Goal: Task Accomplishment & Management: Use online tool/utility

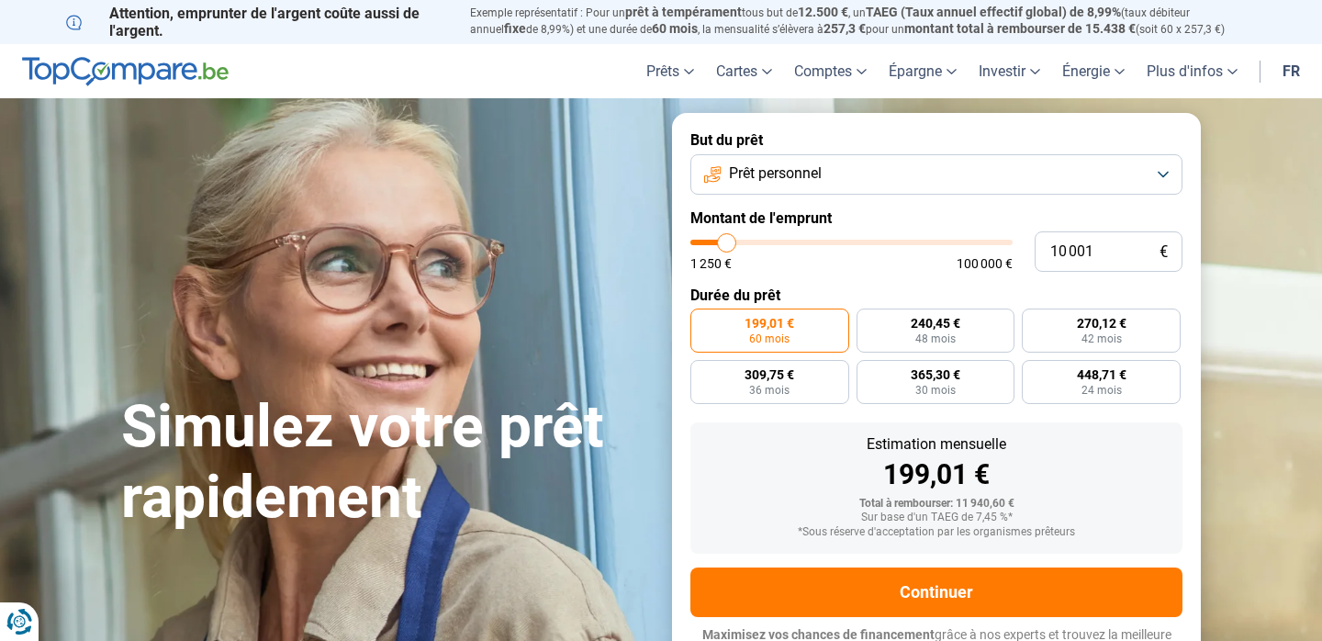
type input "10 500"
type input "10500"
type input "12 250"
type input "12250"
type input "14 500"
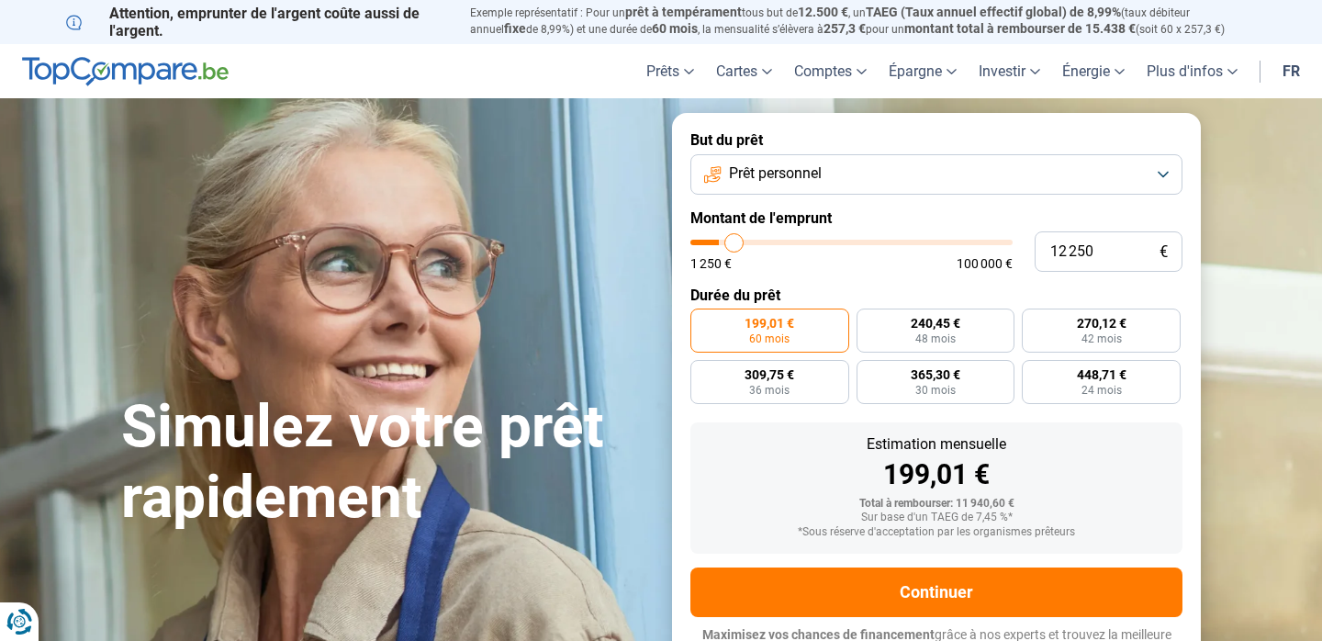
type input "14500"
type input "16 750"
type input "16750"
type input "21 500"
type input "21500"
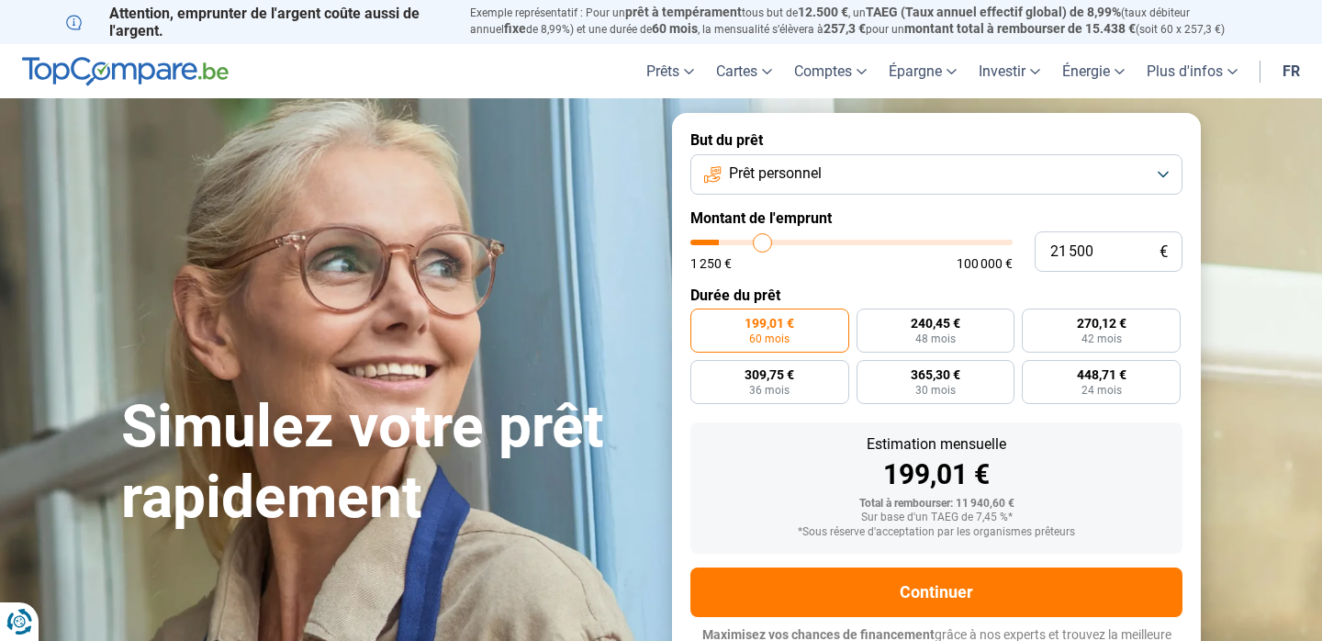
type input "24 500"
type input "24500"
type input "27 250"
type input "27250"
type input "29 750"
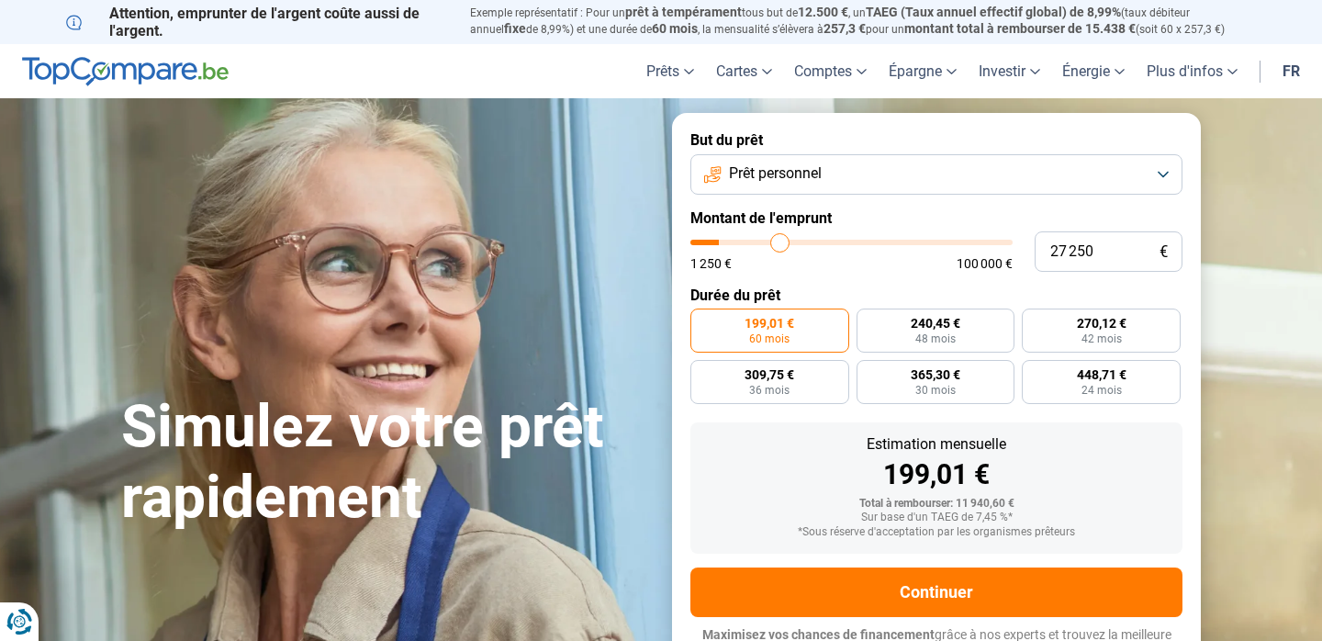
type input "29750"
type input "31 250"
type input "31250"
type input "34 250"
type input "34250"
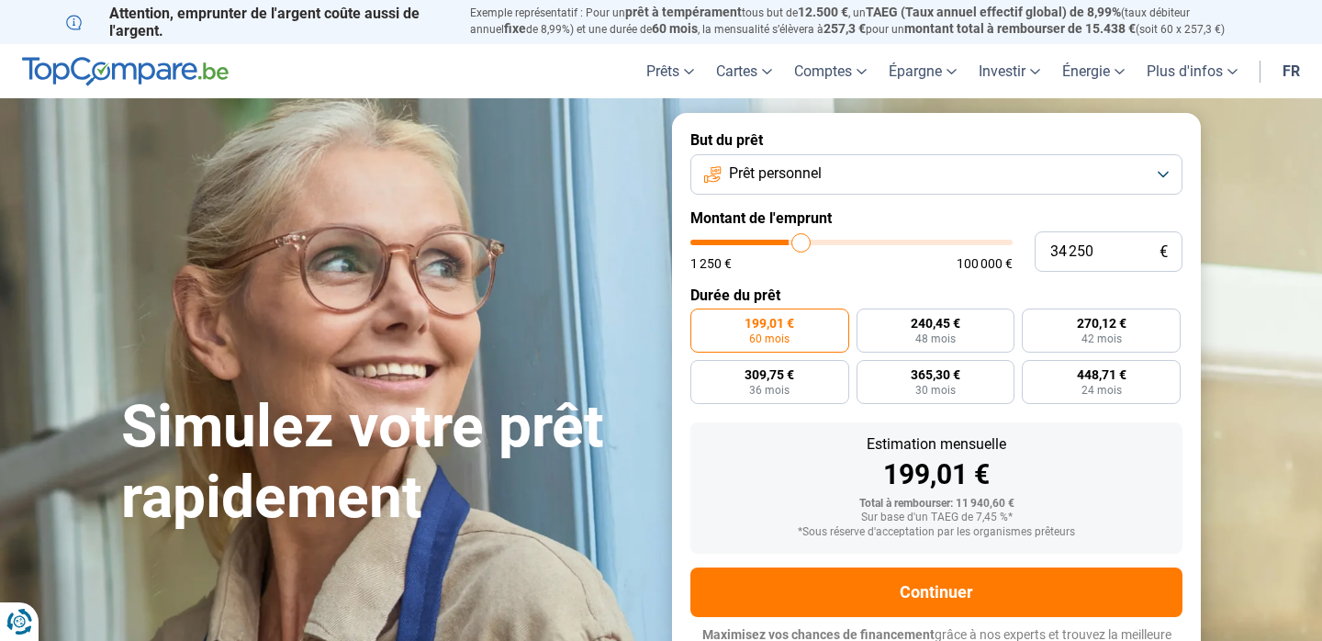
type input "39 000"
type input "39000"
type input "40 500"
type input "40500"
type input "41 250"
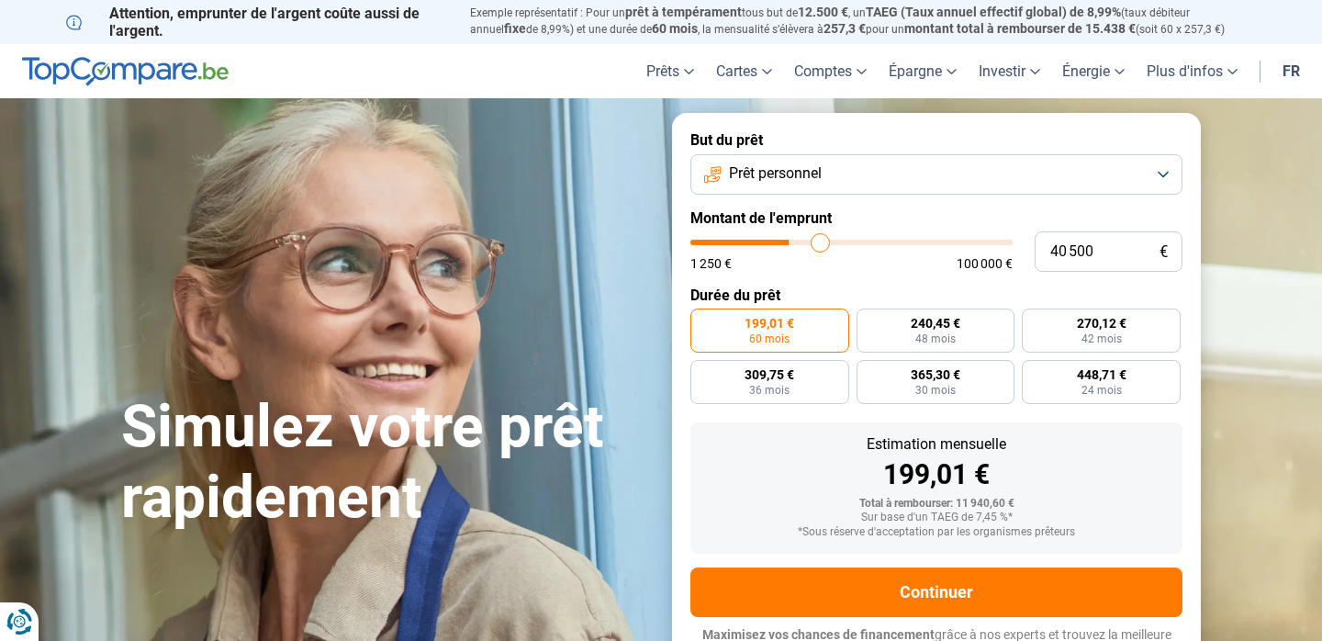
type input "41250"
type input "42 000"
type input "42000"
type input "42 750"
type input "42750"
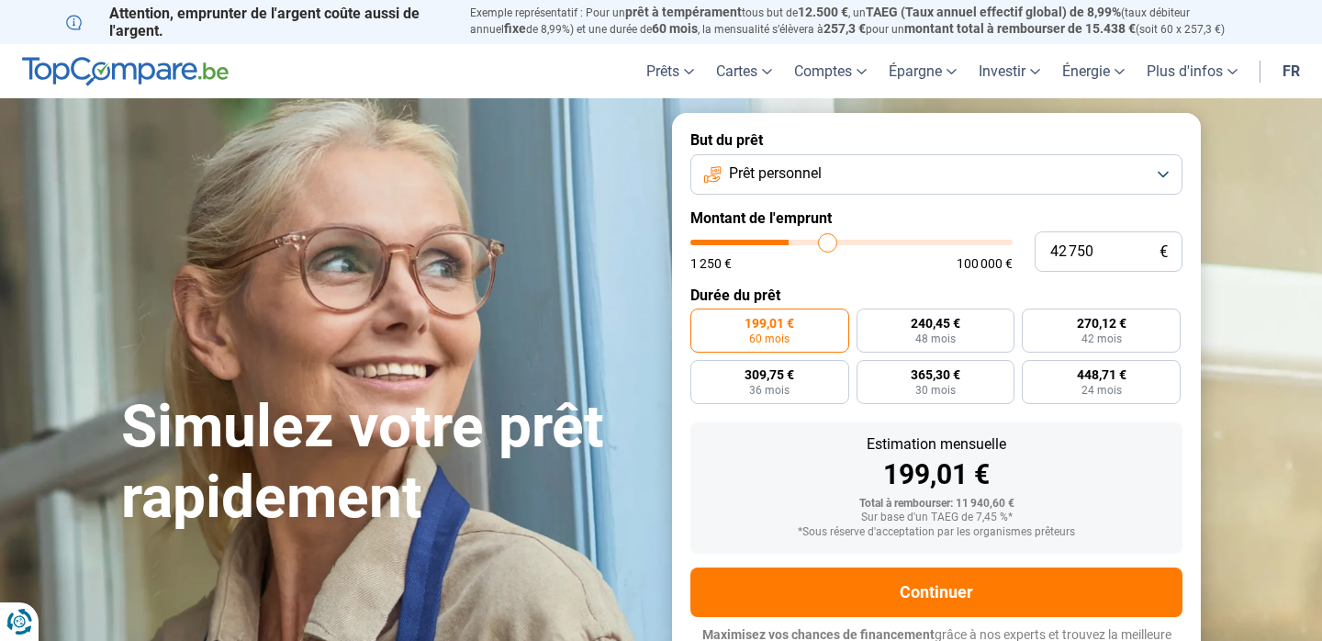
type input "43 250"
type input "43250"
type input "44 250"
type input "44250"
type input "44 750"
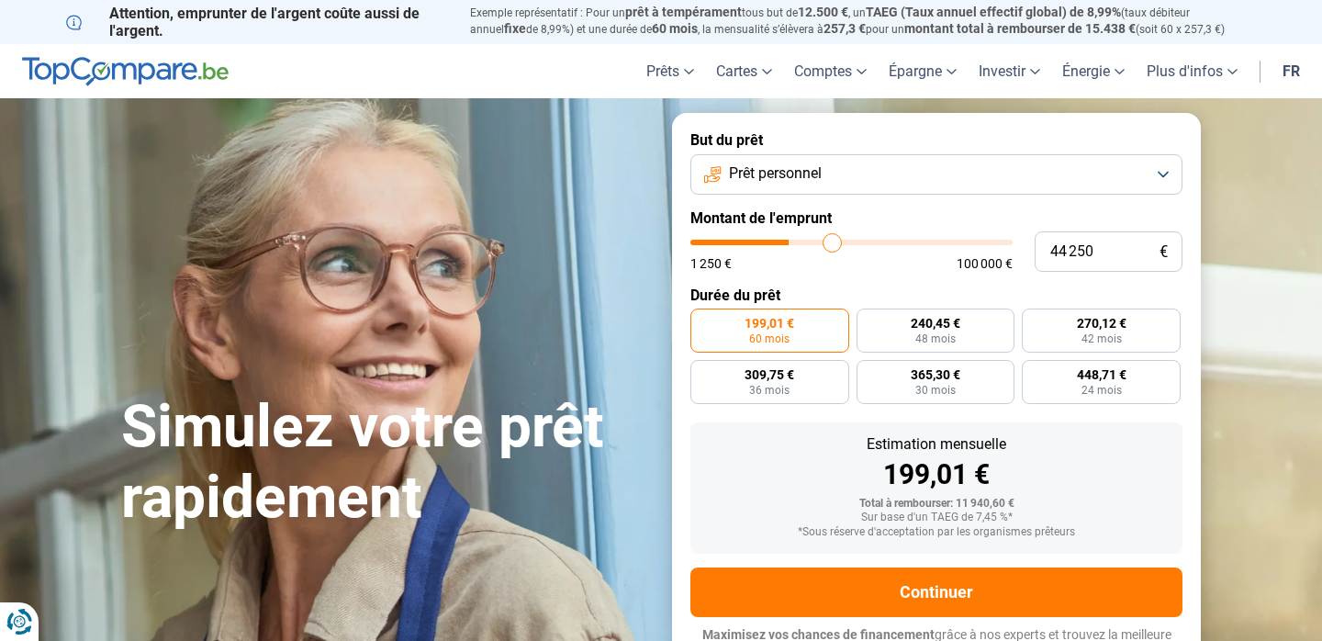
type input "44750"
type input "45 500"
type input "45500"
type input "46 250"
type input "46250"
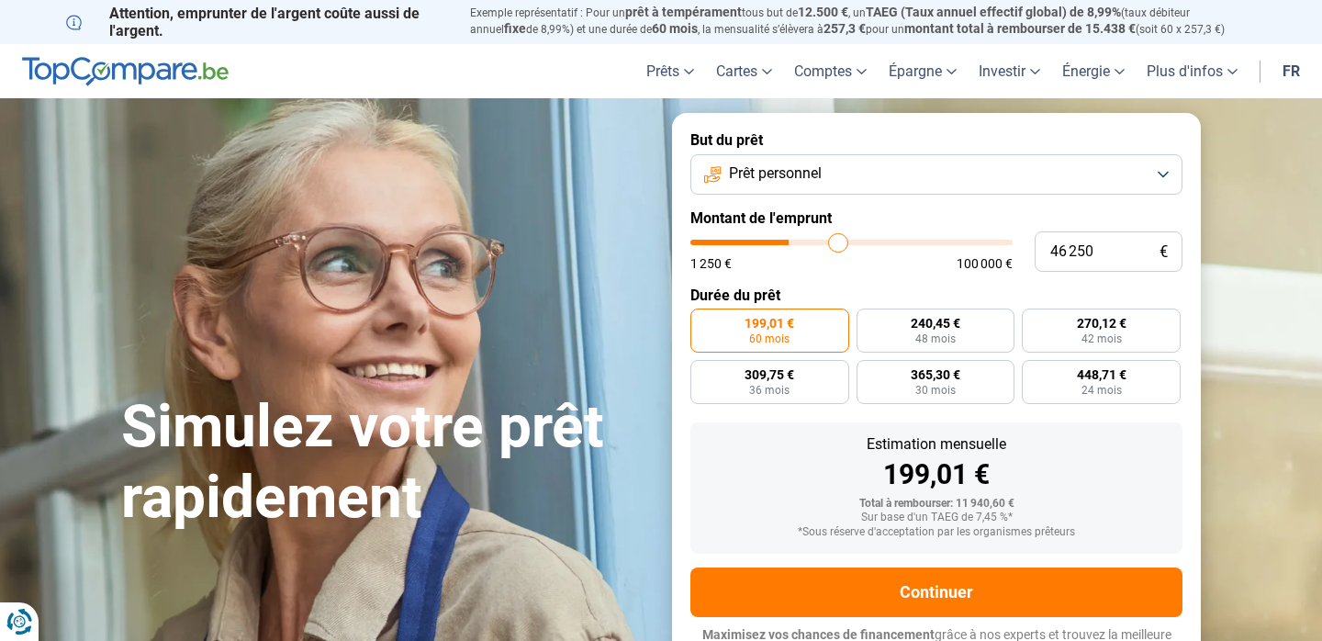
type input "47 250"
type input "47250"
type input "48 250"
type input "48250"
type input "49 500"
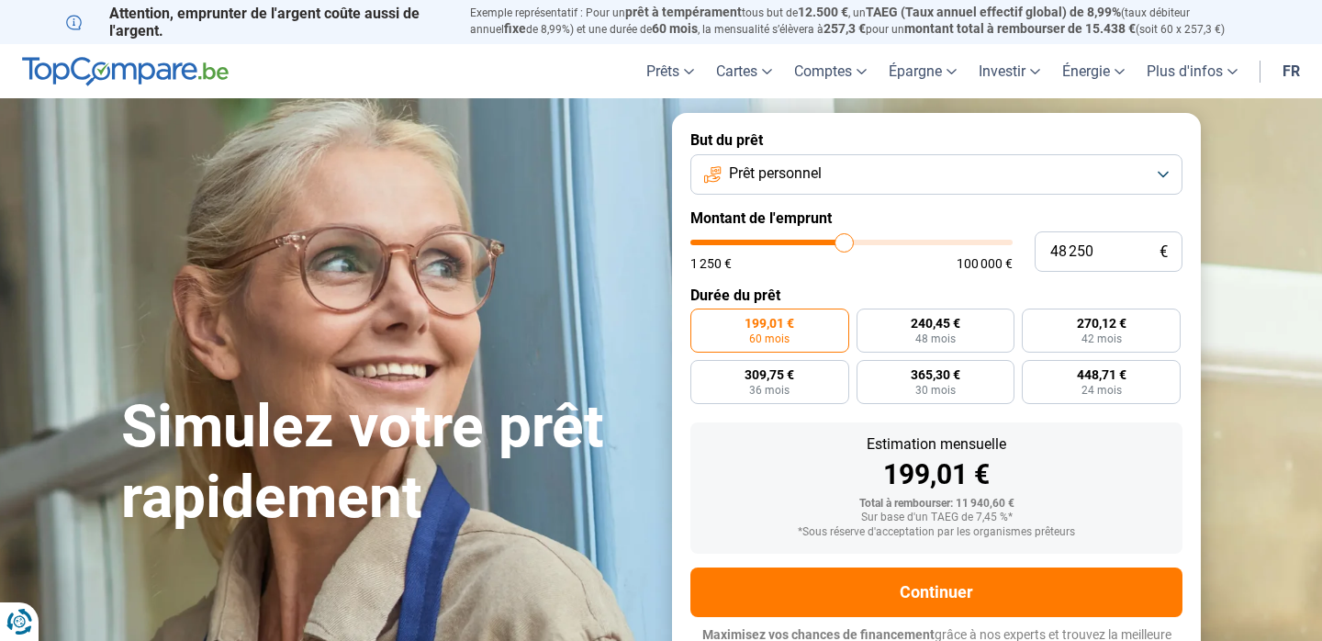
type input "49500"
type input "50 750"
type input "50750"
type input "52 000"
type input "52000"
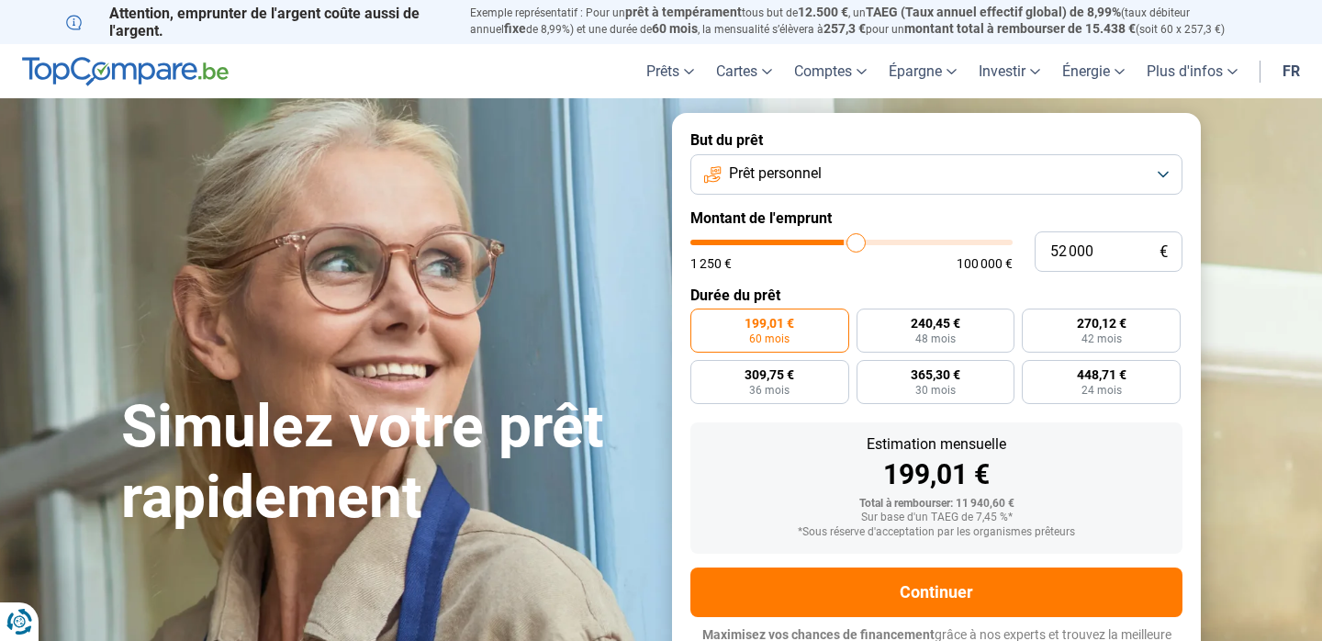
type input "53 500"
type input "53500"
type input "54 750"
type input "54750"
type input "56 000"
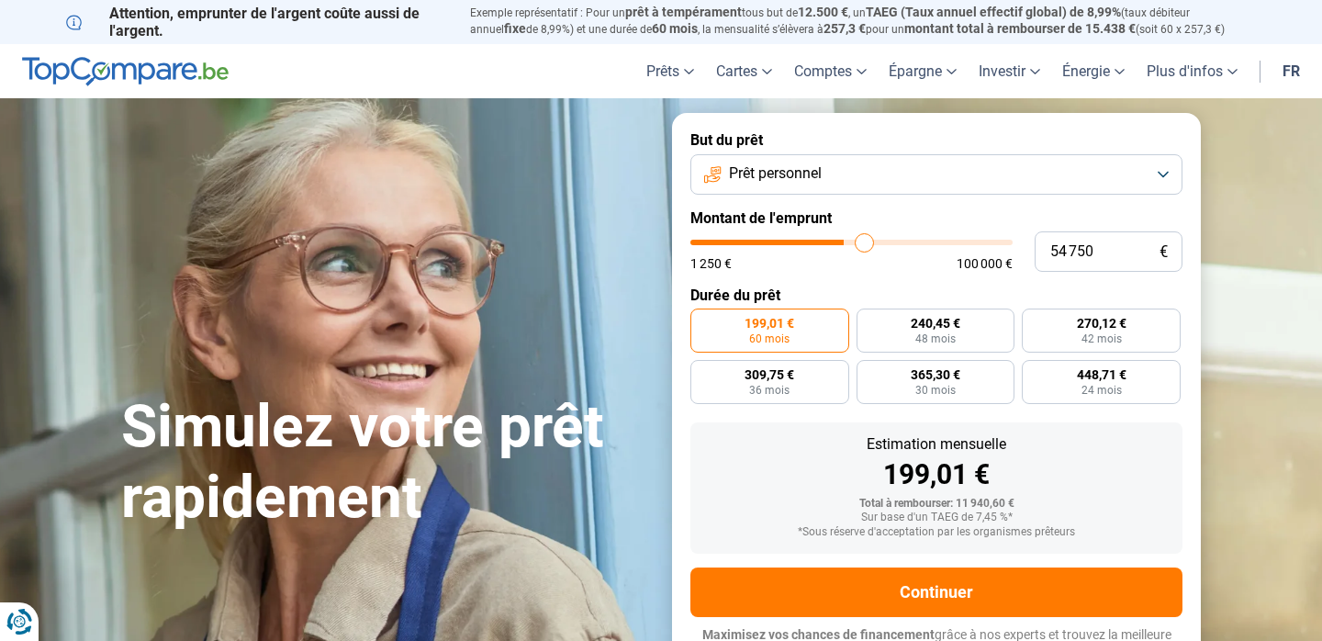
type input "56000"
type input "57 750"
type input "57750"
type input "58 750"
type input "58750"
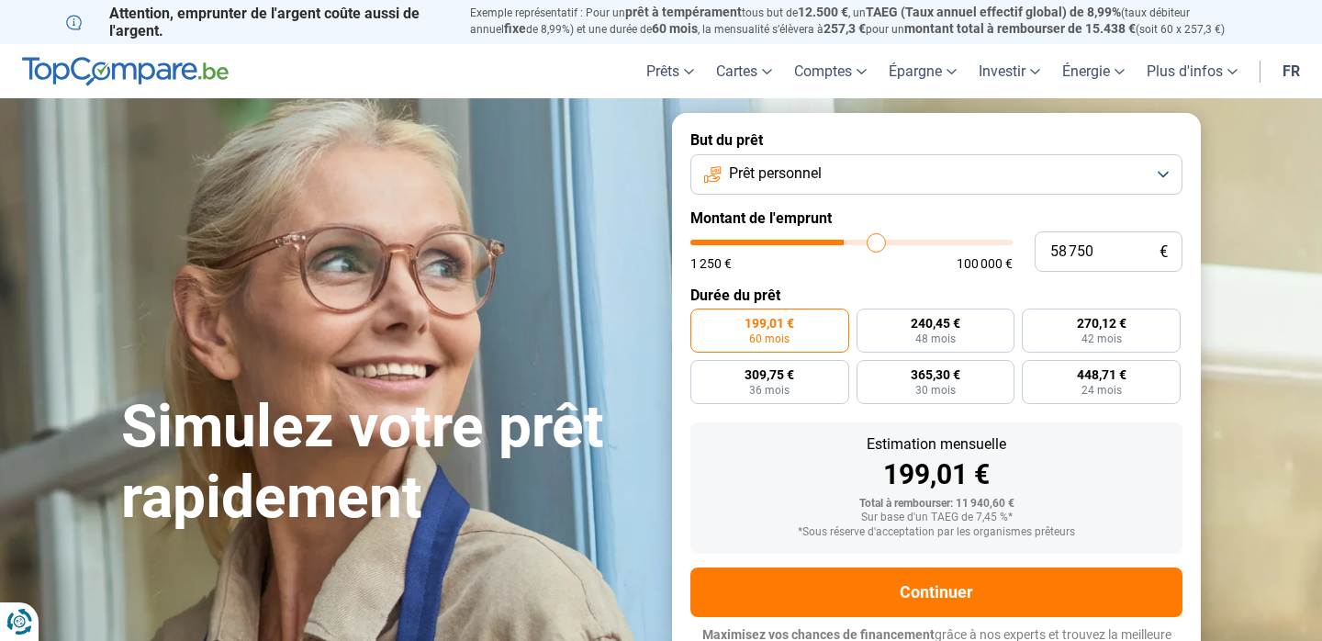
type input "59 750"
type input "59750"
type input "60 750"
type input "60750"
type input "61 250"
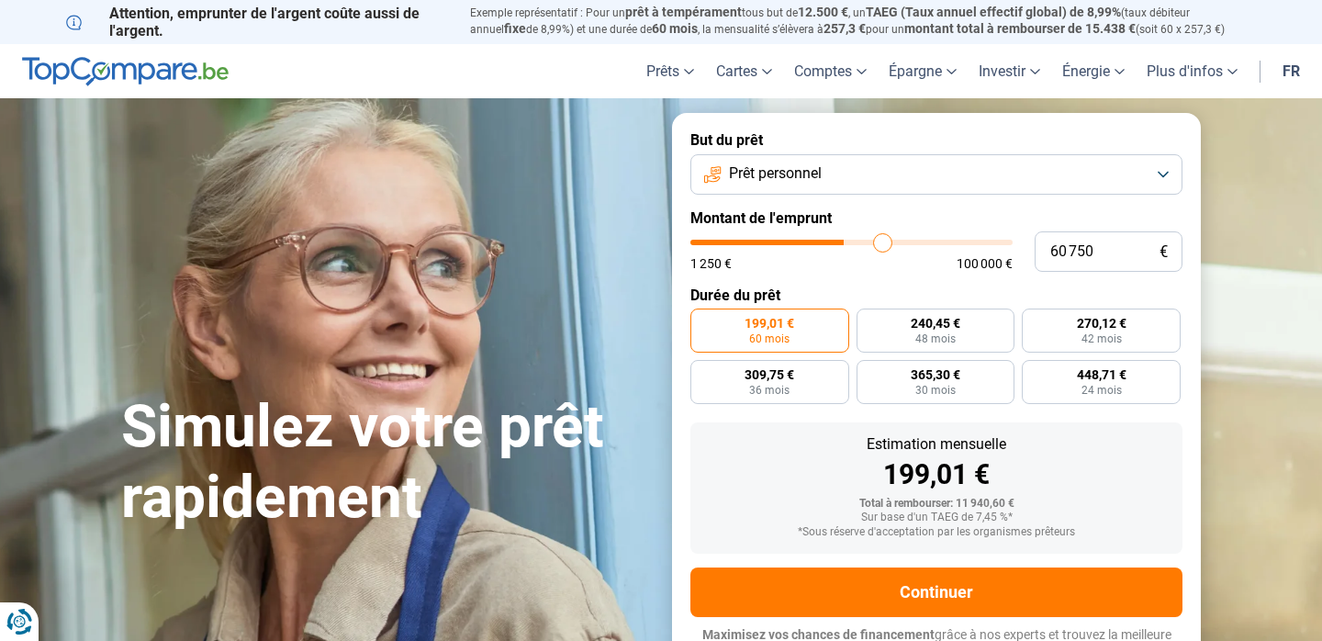
type input "61250"
type input "62 000"
type input "62000"
type input "62 250"
type input "62250"
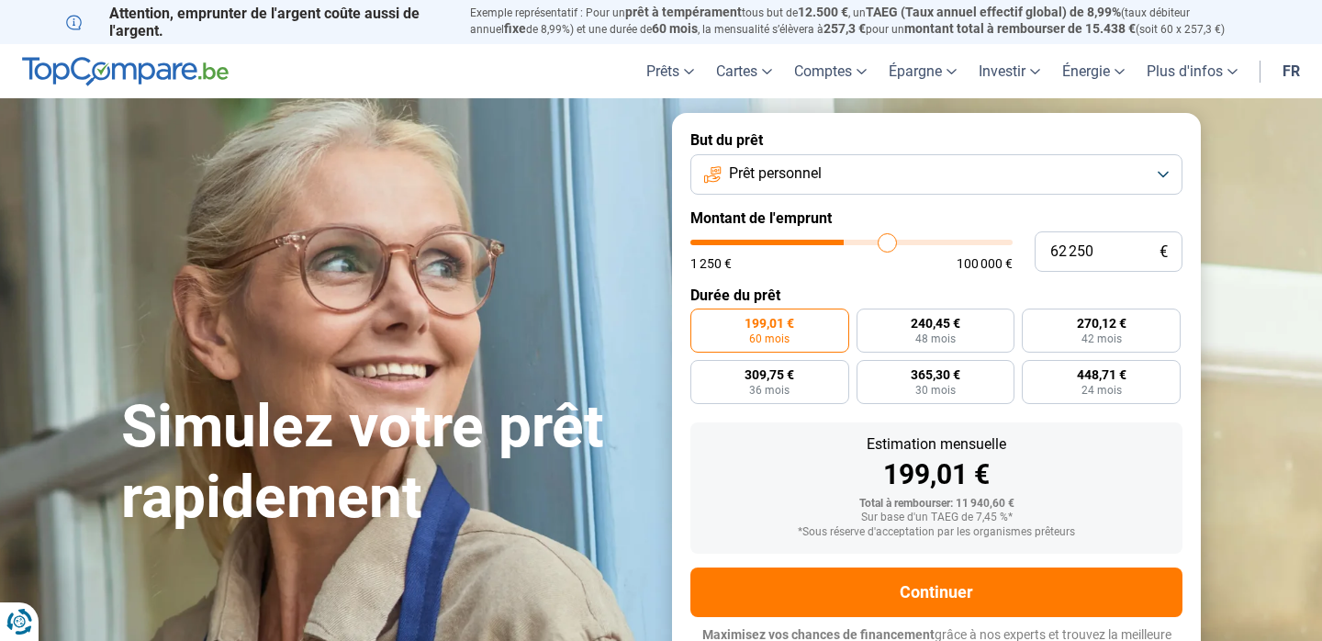
type input "62 500"
type input "62500"
type input "62 750"
type input "62750"
type input "63 000"
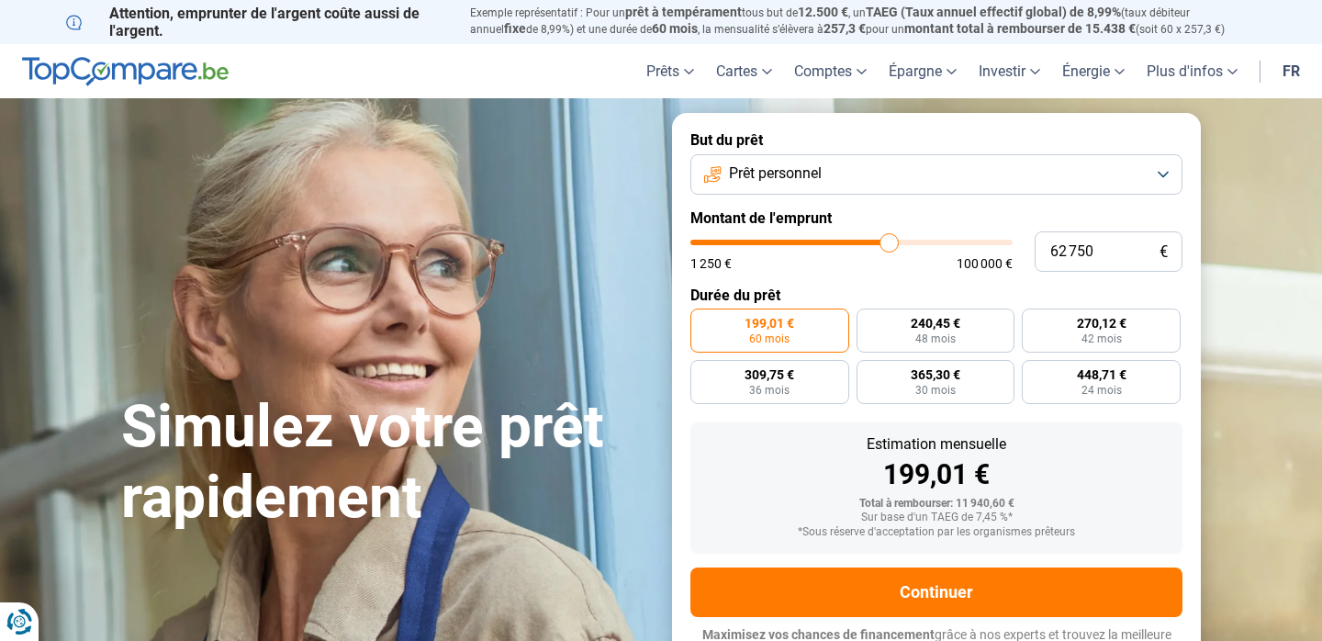
type input "63000"
type input "62 750"
type input "62750"
type input "62 500"
type input "62500"
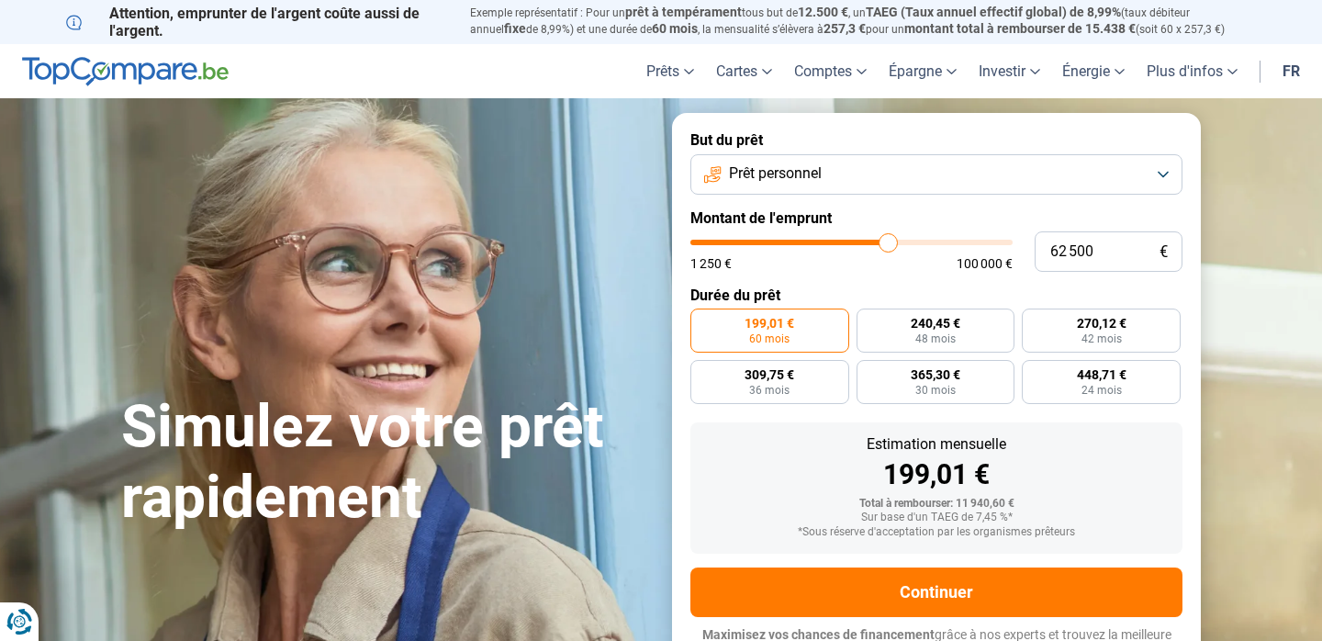
type input "61 250"
type input "61250"
type input "59 750"
type input "59750"
type input "57 750"
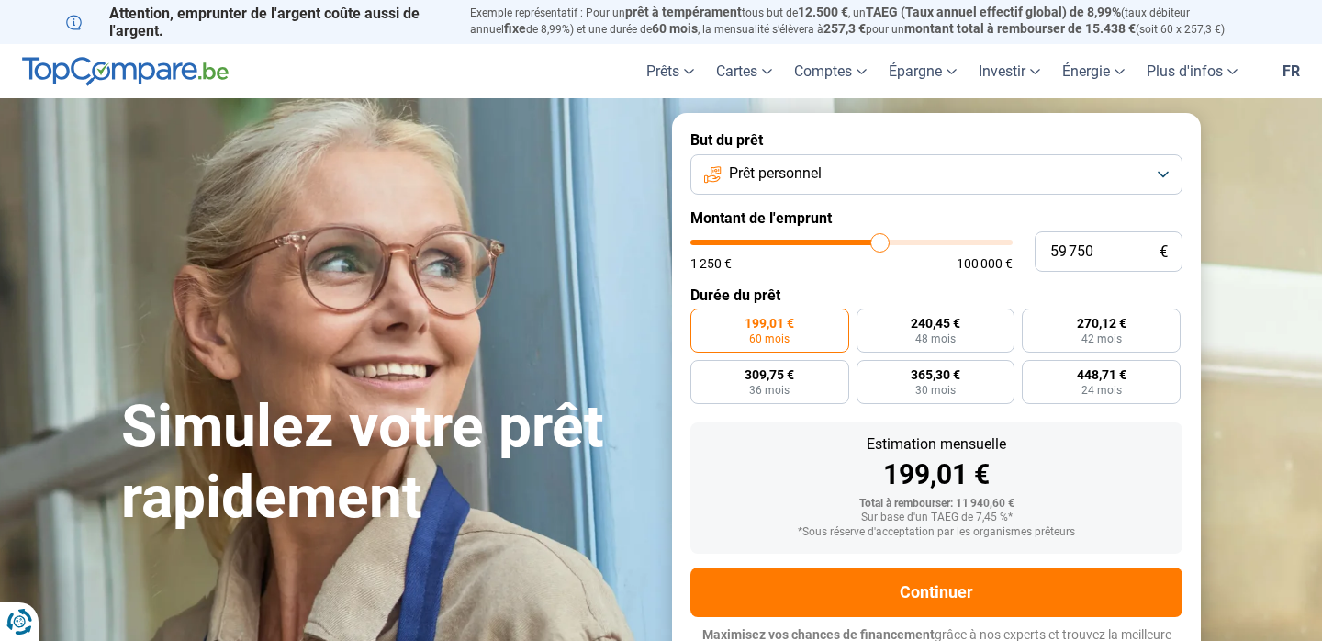
type input "57750"
type input "55 750"
type input "55750"
type input "53 750"
type input "53750"
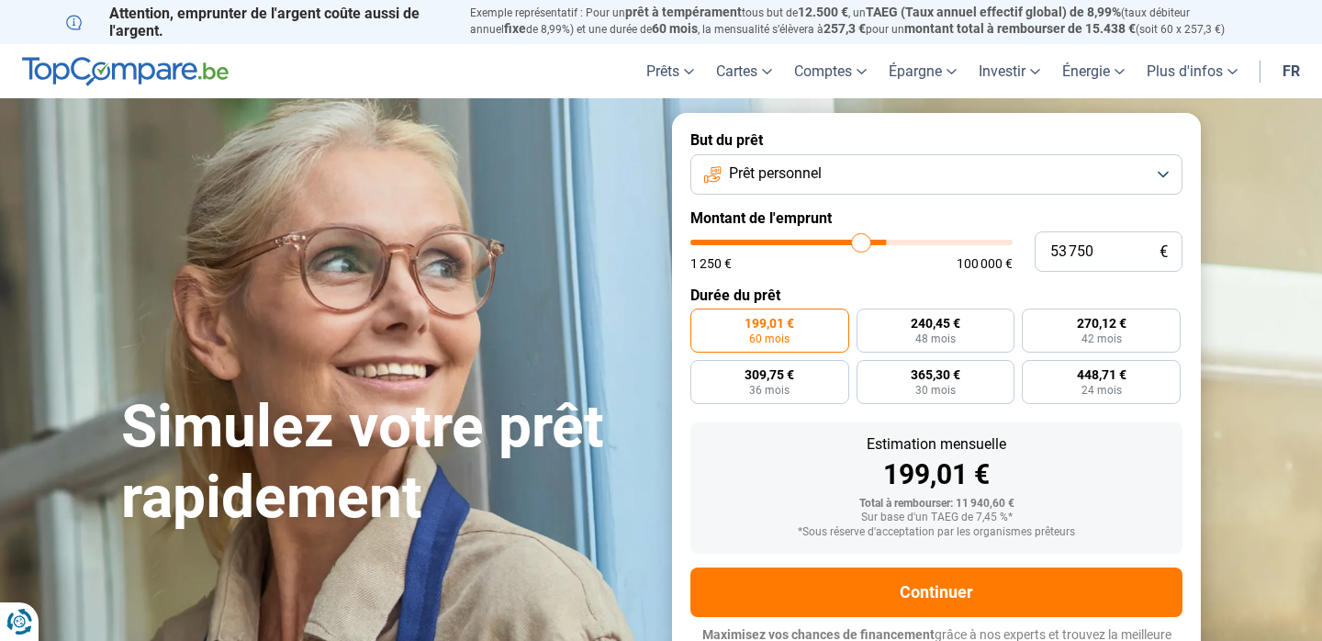
type input "51 500"
type input "51500"
type input "49 250"
type input "49250"
type input "48 000"
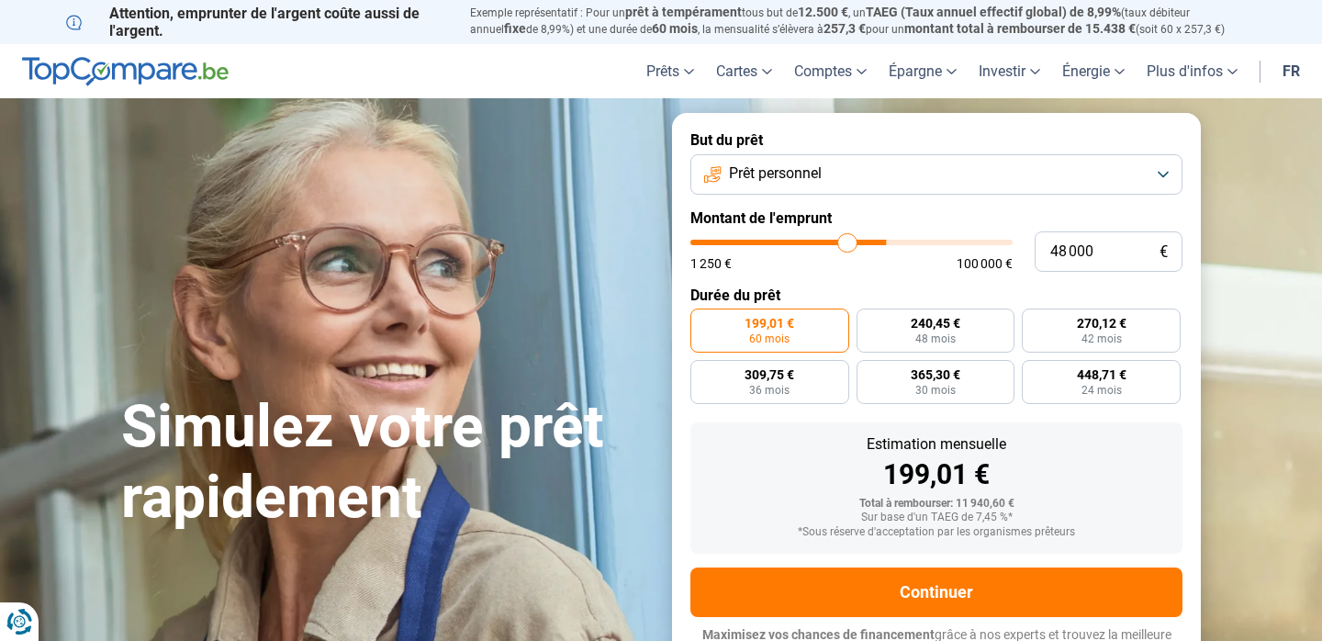
type input "48000"
type input "46 750"
type input "46750"
type input "46 250"
type input "46250"
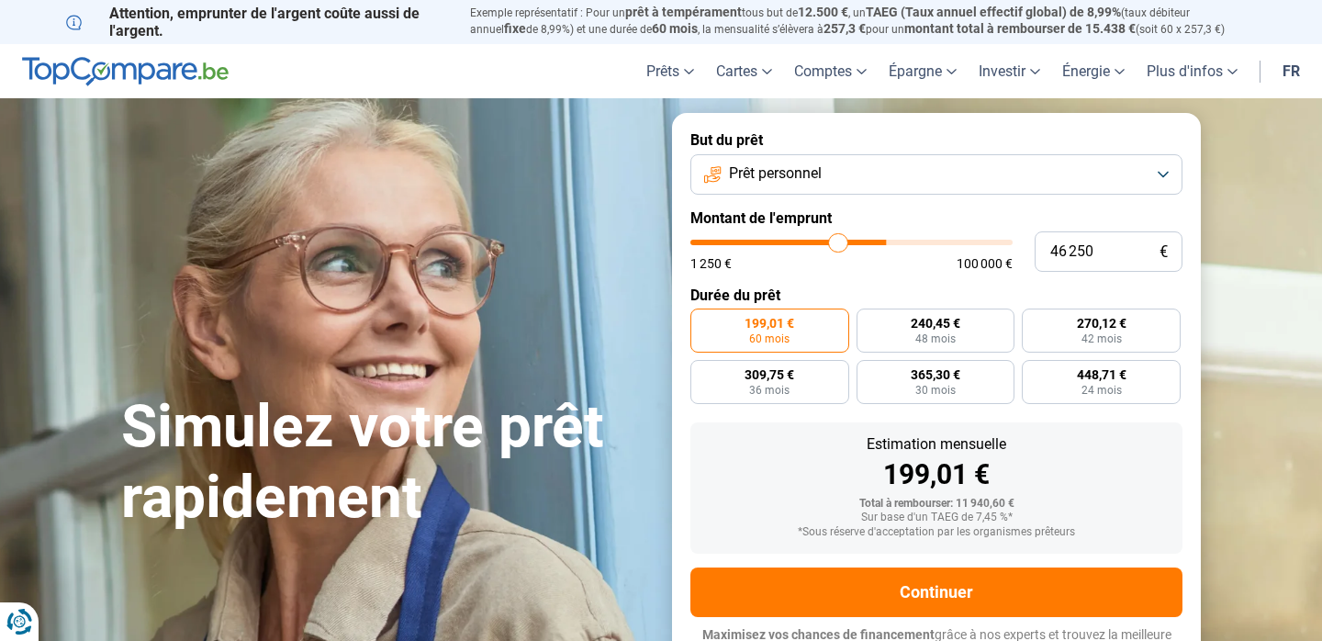
type input "46 000"
type input "46000"
type input "45 750"
type input "45750"
type input "45 500"
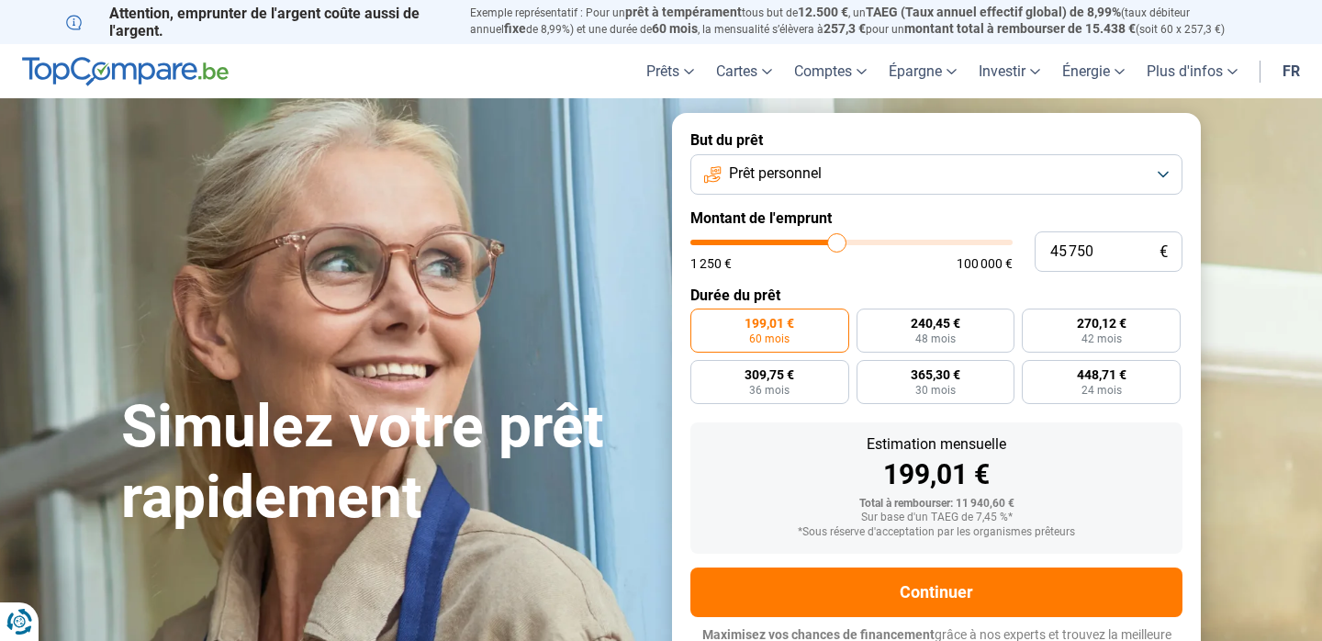
type input "45500"
type input "45 000"
type input "45000"
type input "44 500"
type input "44500"
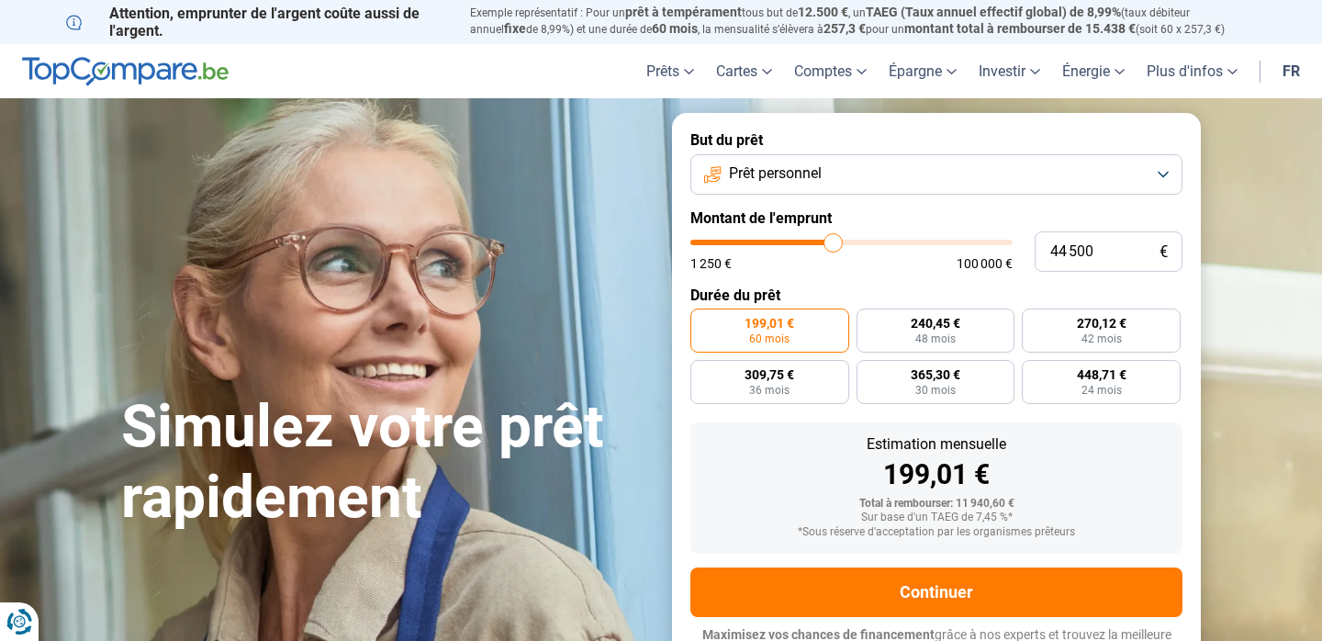
type input "44 000"
type input "44000"
type input "43 750"
type input "43750"
type input "43 500"
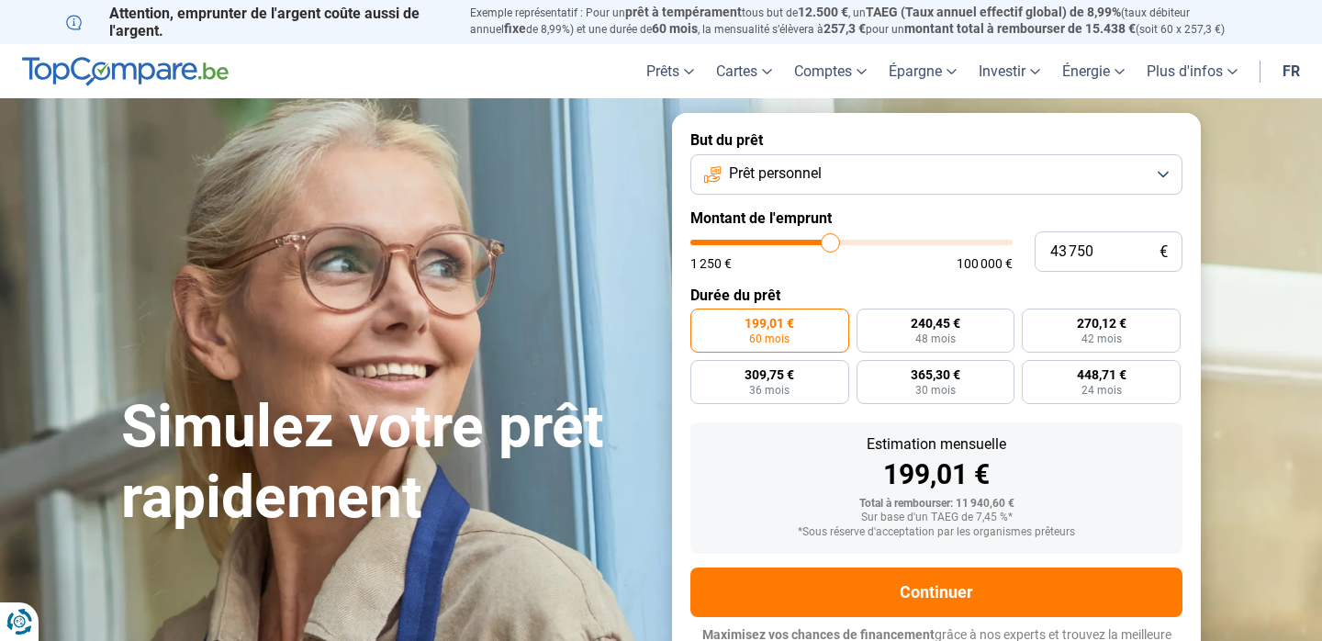
type input "43500"
type input "43 000"
type input "43000"
type input "42 500"
type input "42500"
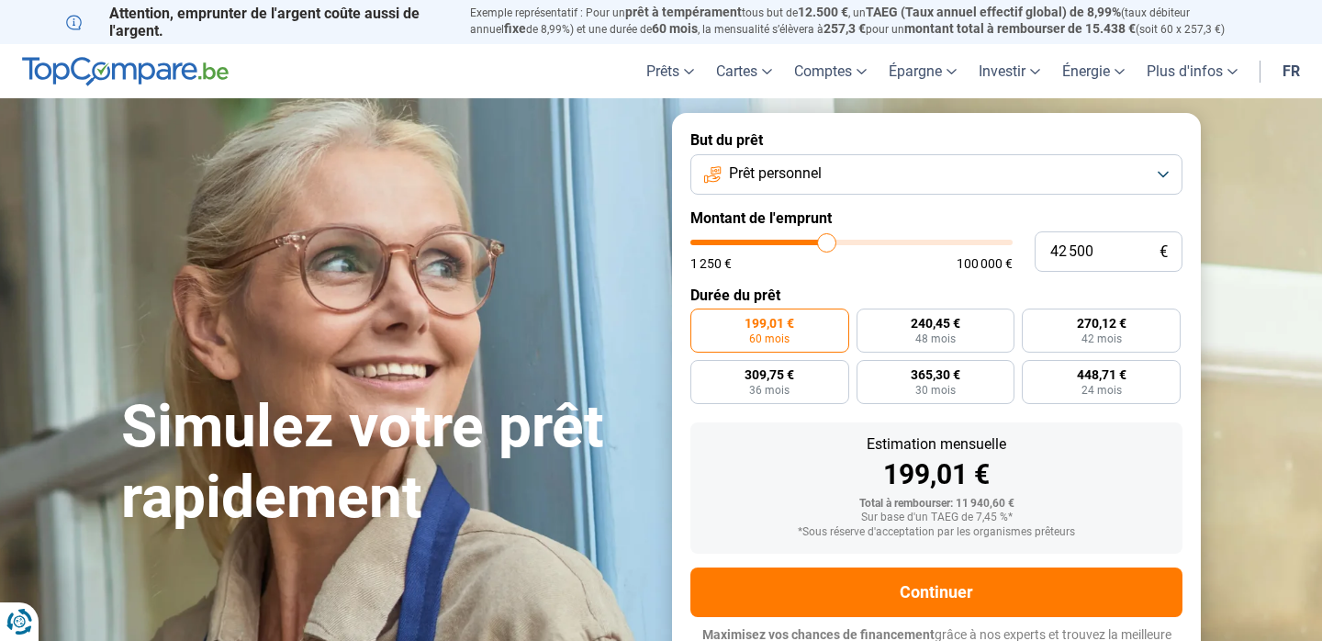
type input "42 000"
type input "42000"
type input "41 750"
type input "41750"
type input "41 500"
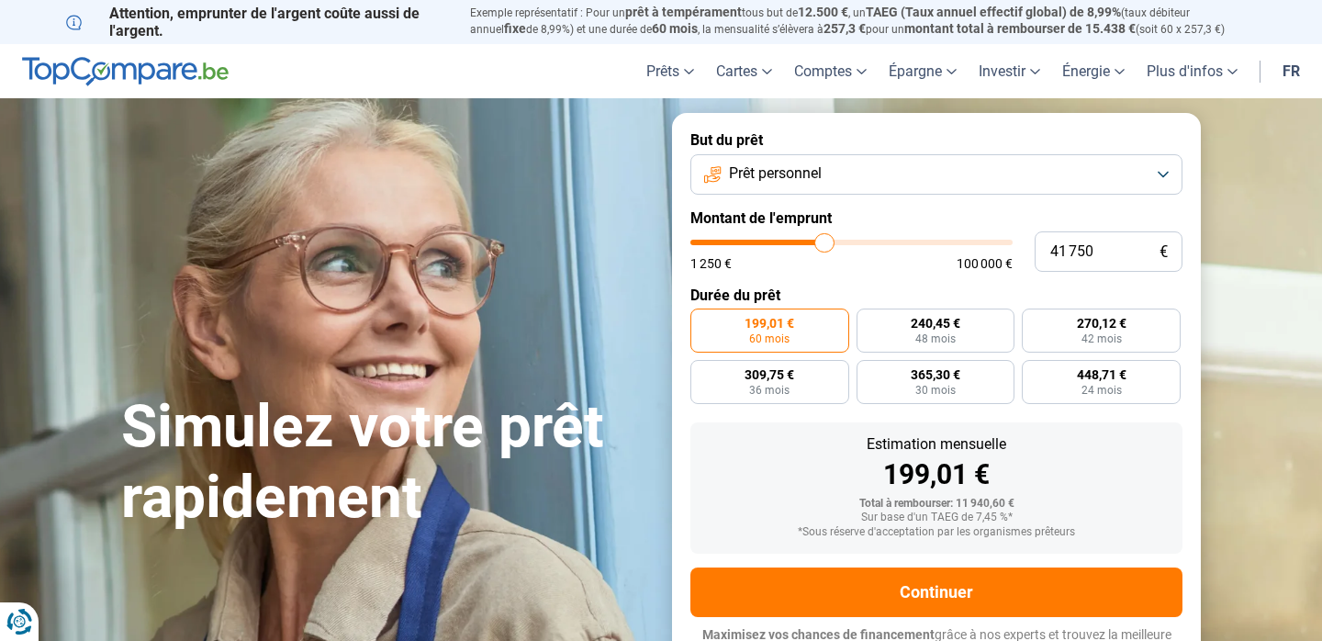
type input "41500"
type input "41 000"
type input "41000"
type input "40 750"
type input "40750"
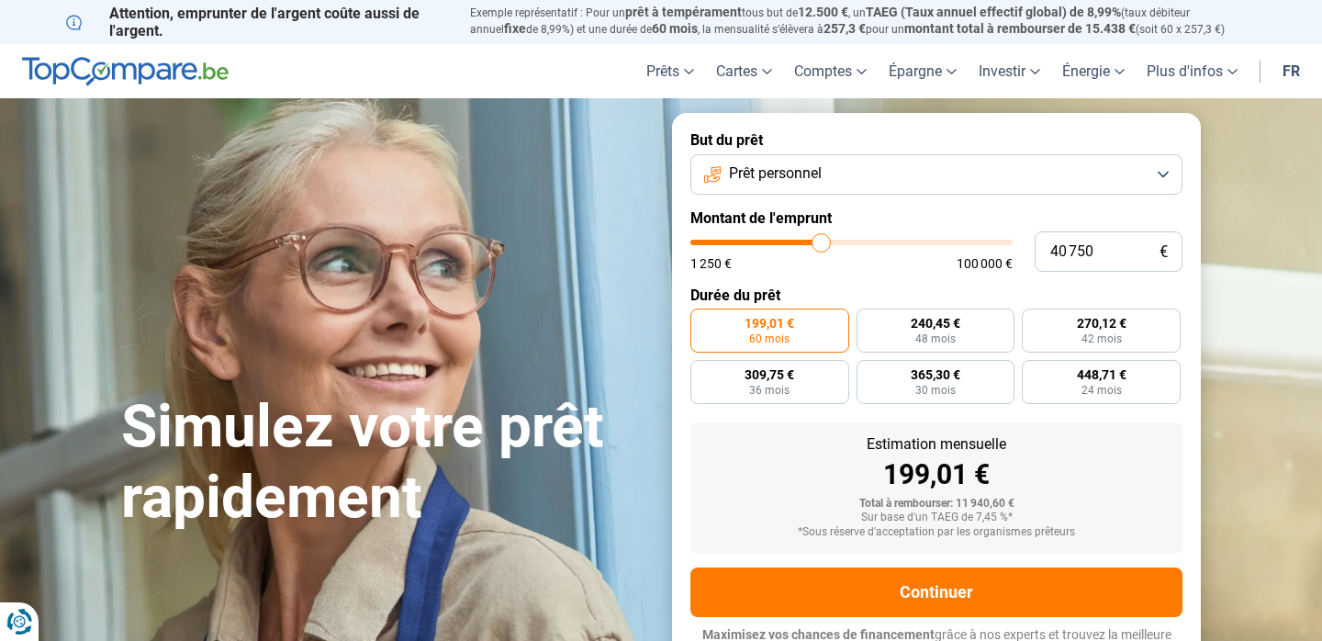
type input "40 500"
type input "40500"
type input "40 000"
type input "40000"
type input "39 750"
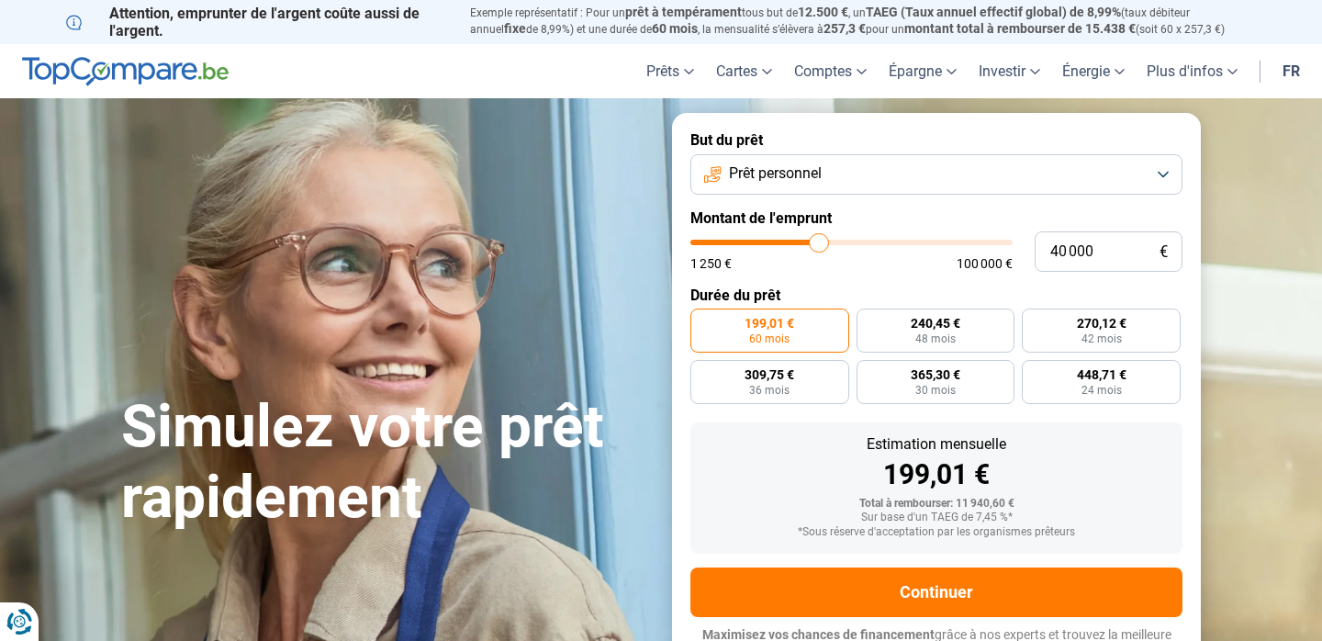
type input "39750"
type input "39 500"
type input "39500"
type input "39 250"
type input "39250"
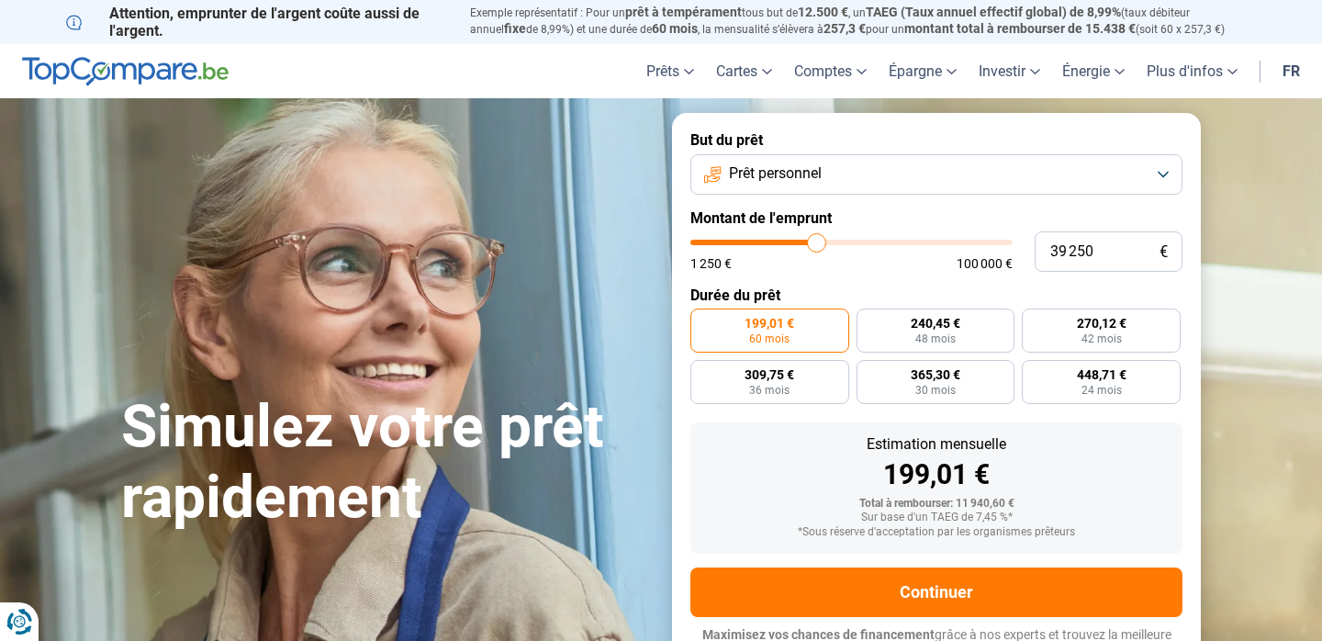
type input "38 750"
type input "38750"
type input "38 500"
type input "38500"
type input "38 250"
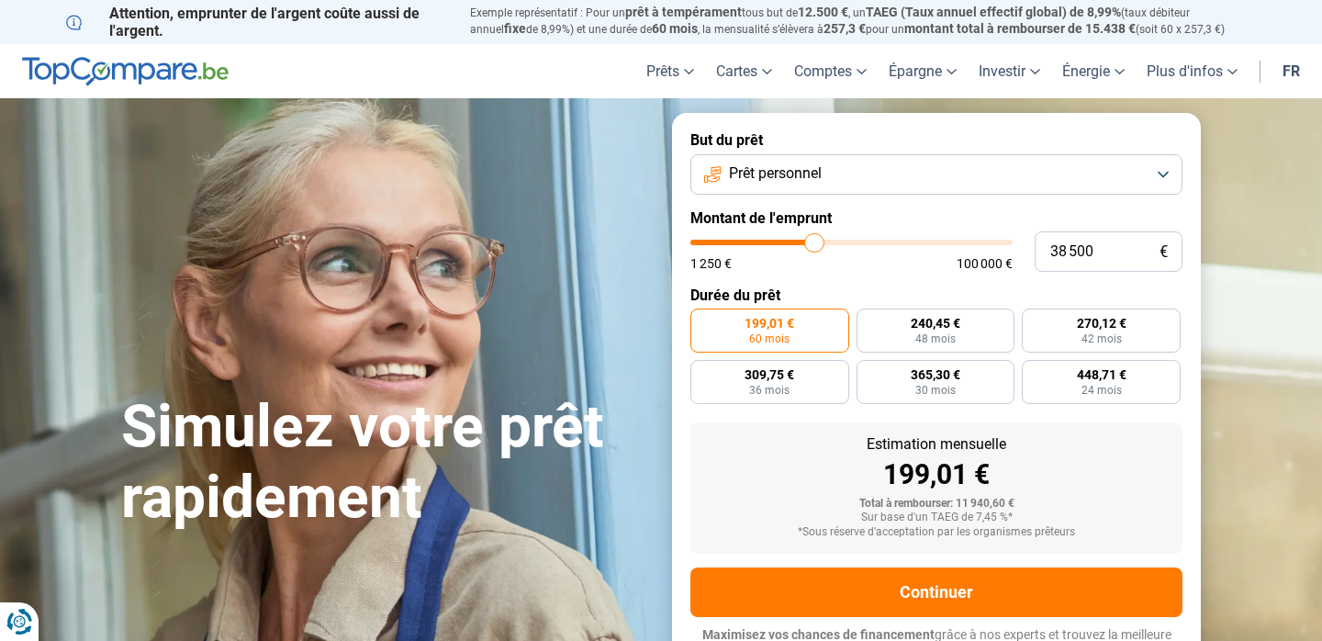
type input "38250"
type input "38 000"
type input "38000"
type input "37 750"
type input "37750"
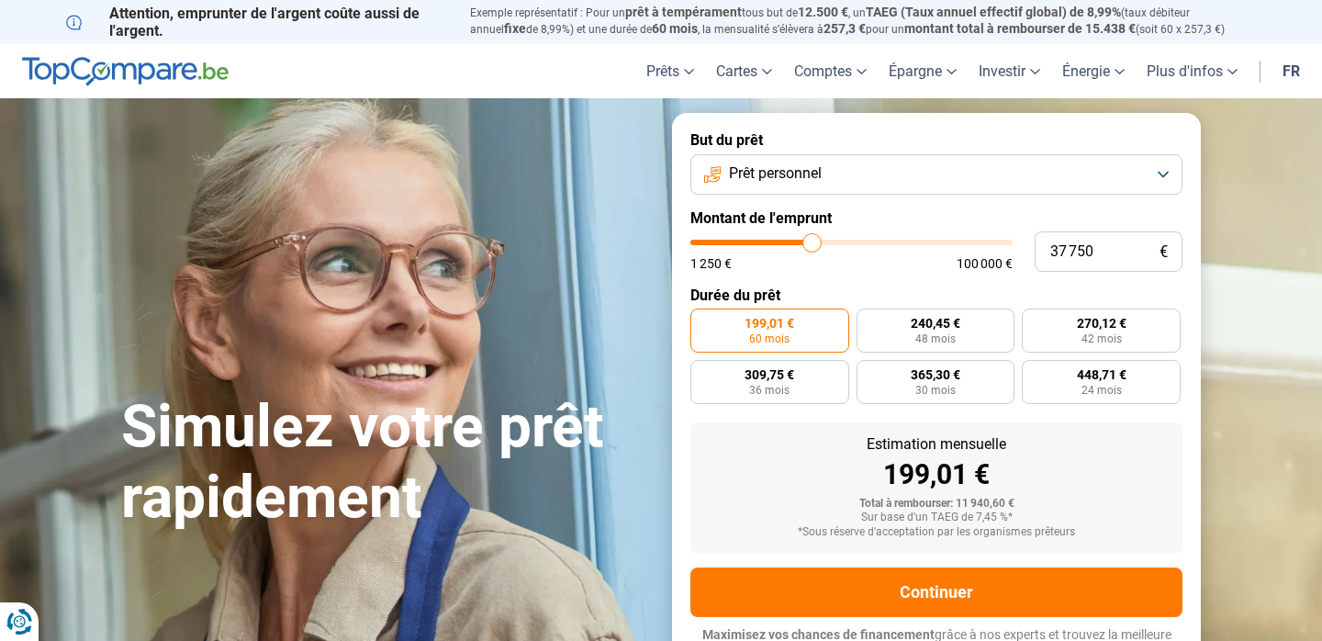
type input "37 500"
type input "37500"
type input "37 250"
type input "37250"
type input "36 750"
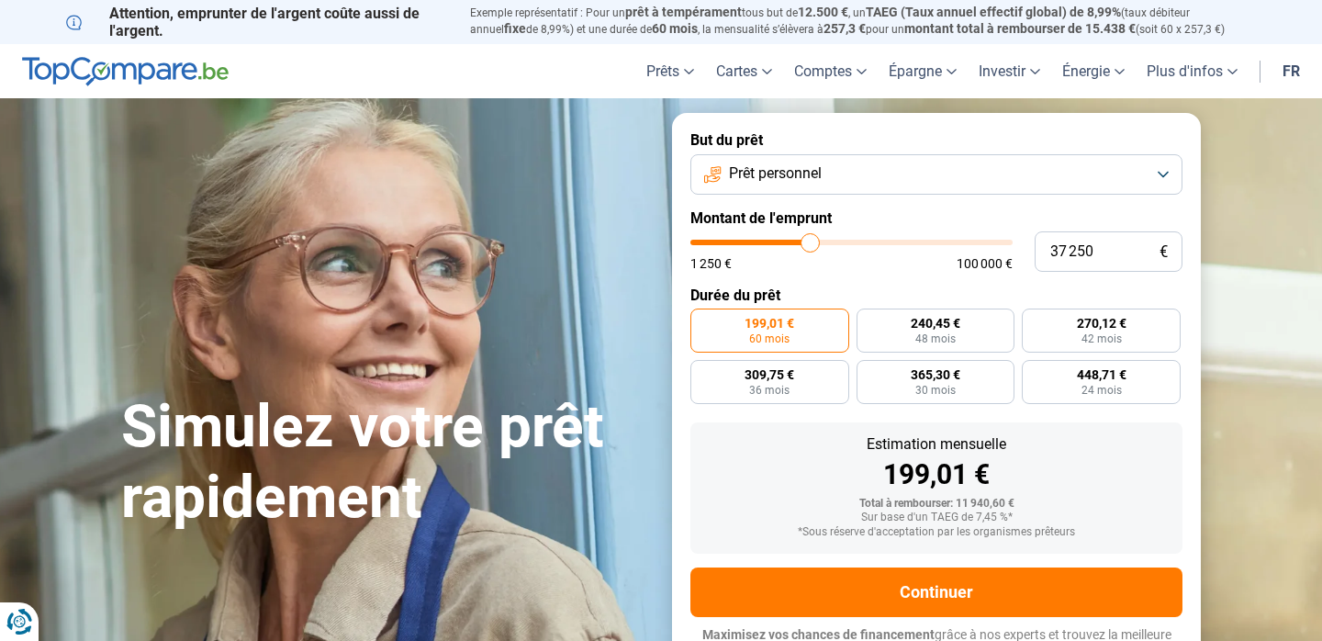
type input "36750"
type input "36 250"
type input "36250"
type input "36 000"
type input "36000"
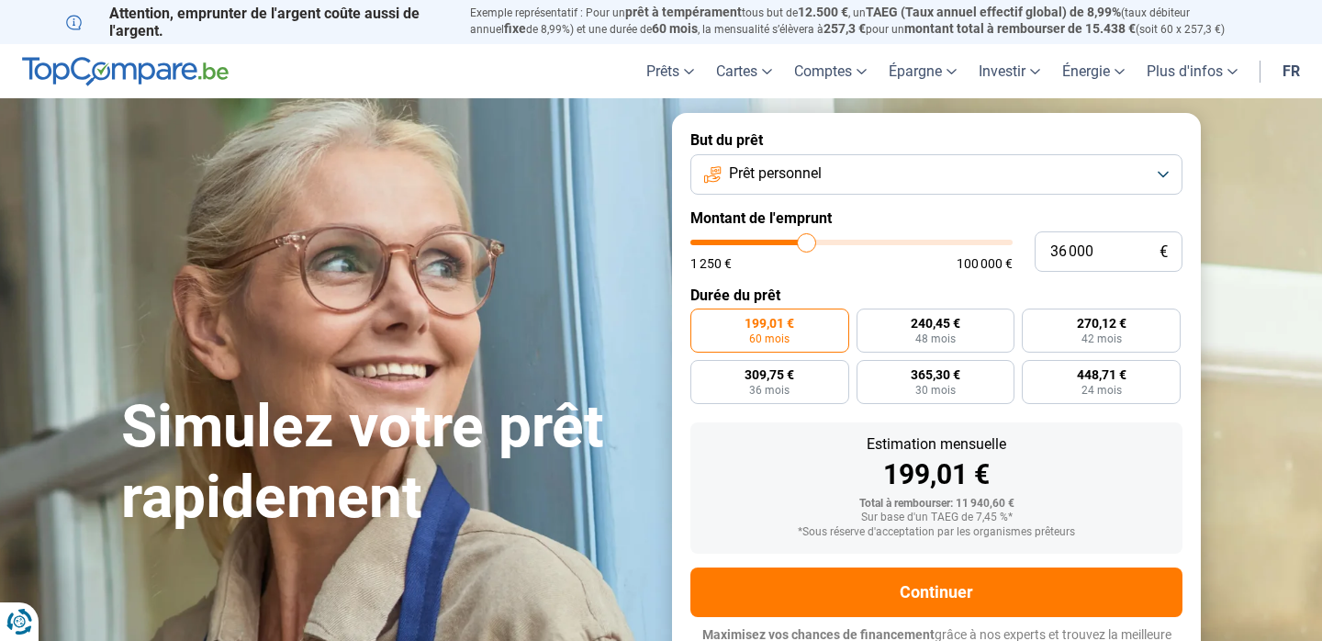
type input "35 750"
type input "35750"
type input "35 500"
type input "35500"
type input "35 000"
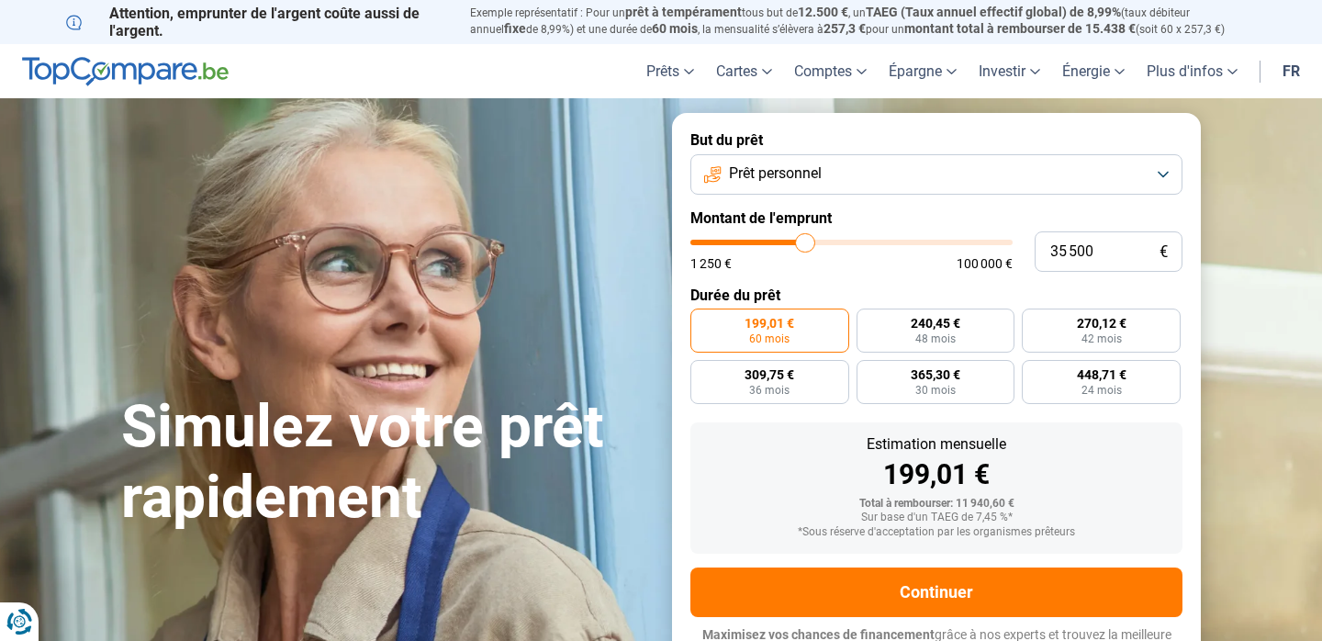
type input "35000"
type input "34 750"
type input "34750"
type input "34 250"
type input "34250"
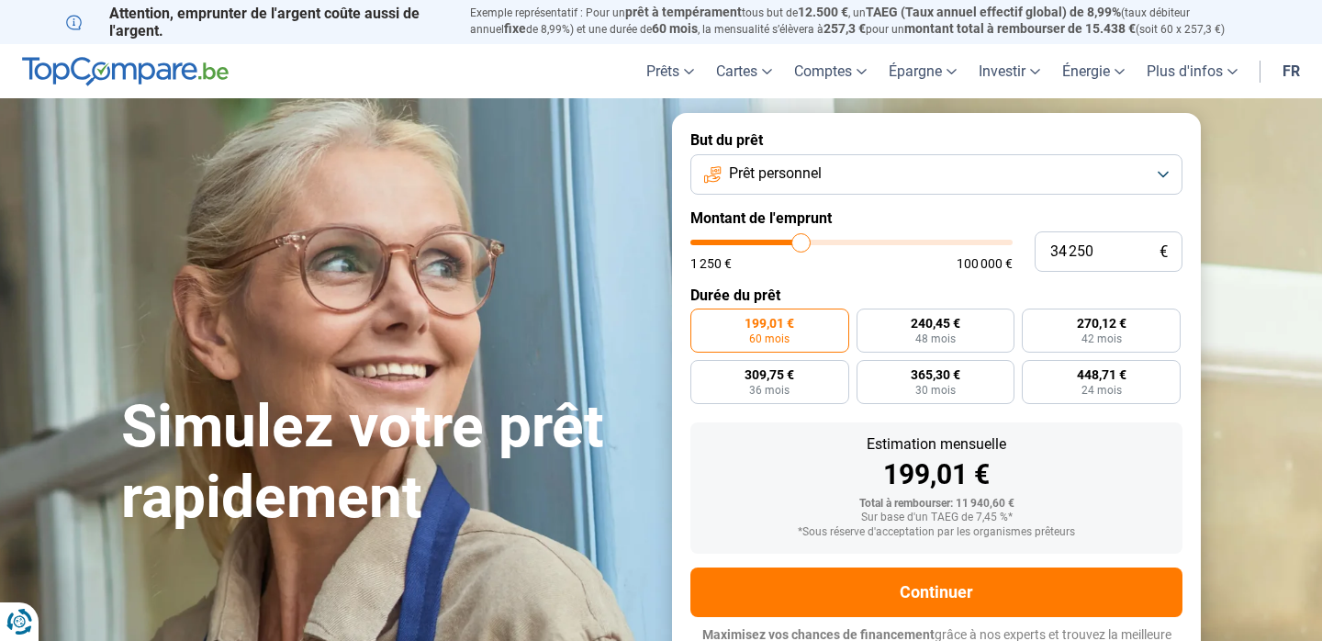
type input "33 750"
type input "33750"
type input "33 500"
type input "33500"
type input "33 250"
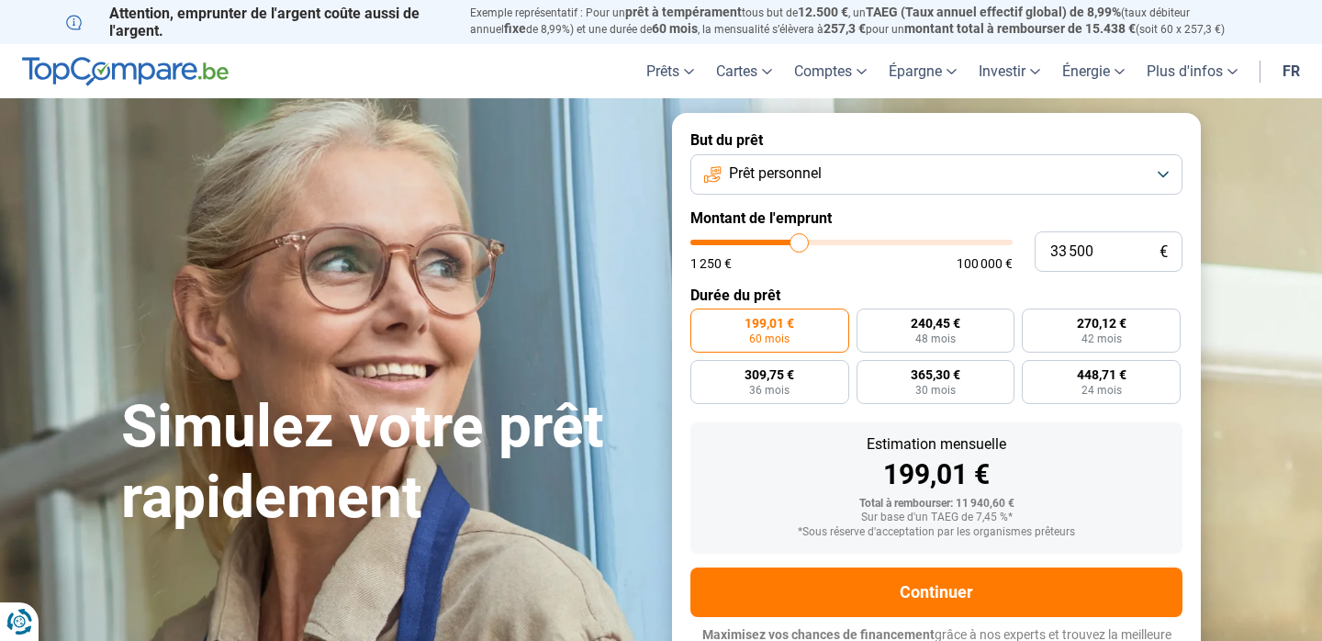
type input "33250"
type input "33 000"
type input "33000"
type input "32 500"
type input "32500"
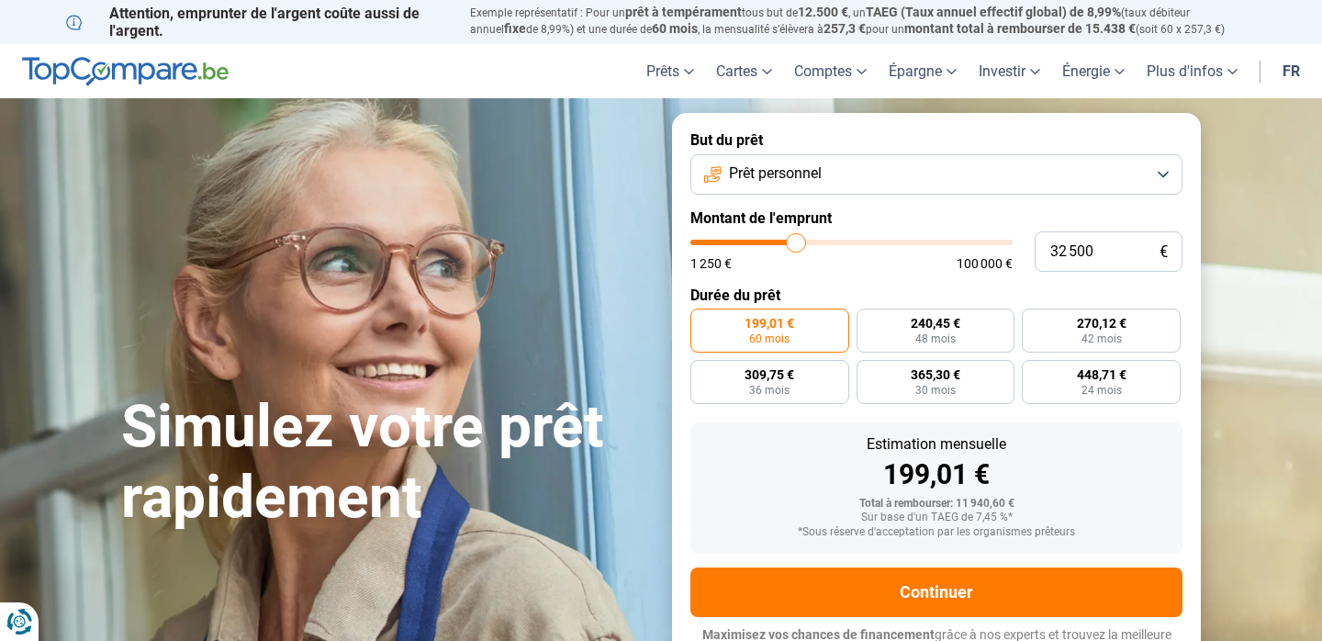
type input "32 000"
type input "32000"
type input "31 750"
type input "31750"
type input "31 500"
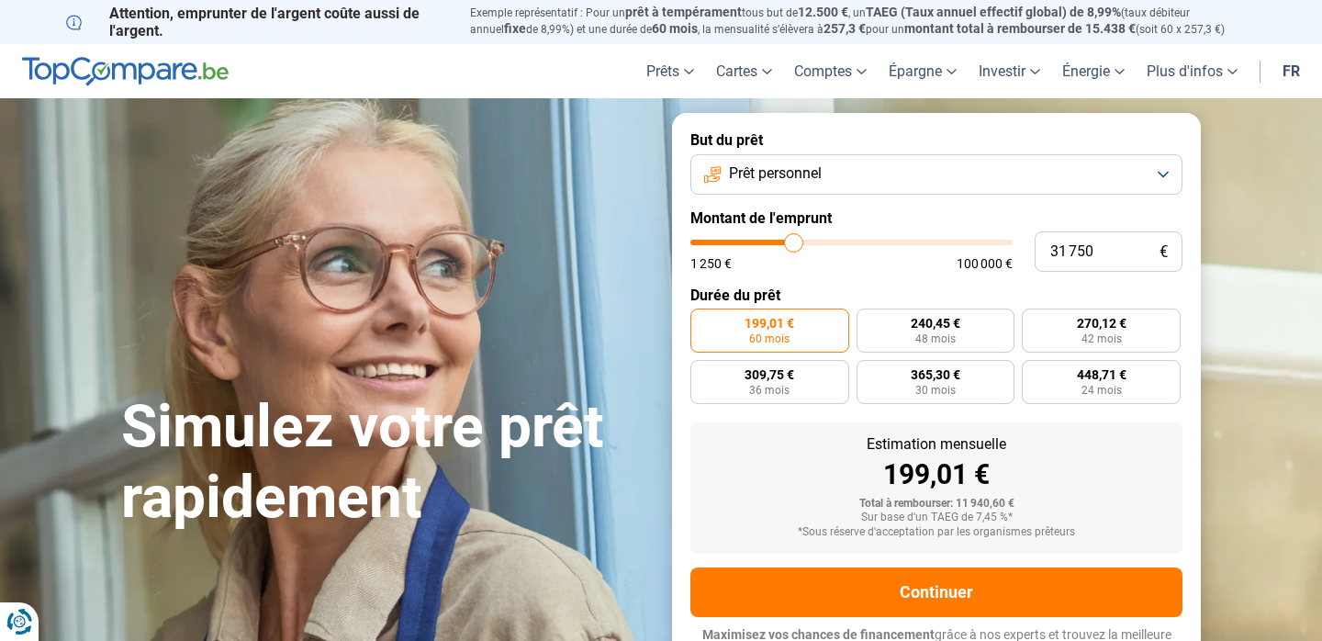
type input "31500"
type input "31 250"
type input "31250"
type input "31 000"
type input "31000"
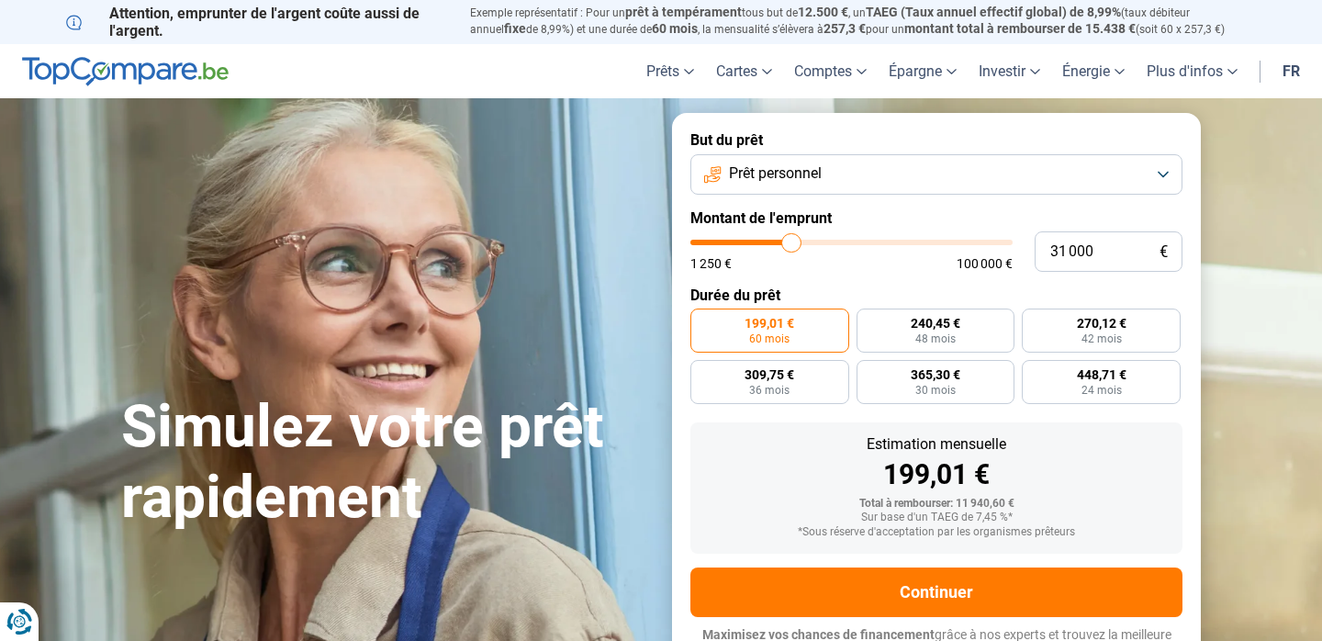
type input "30 750"
type input "30750"
type input "30 500"
type input "30500"
type input "30 250"
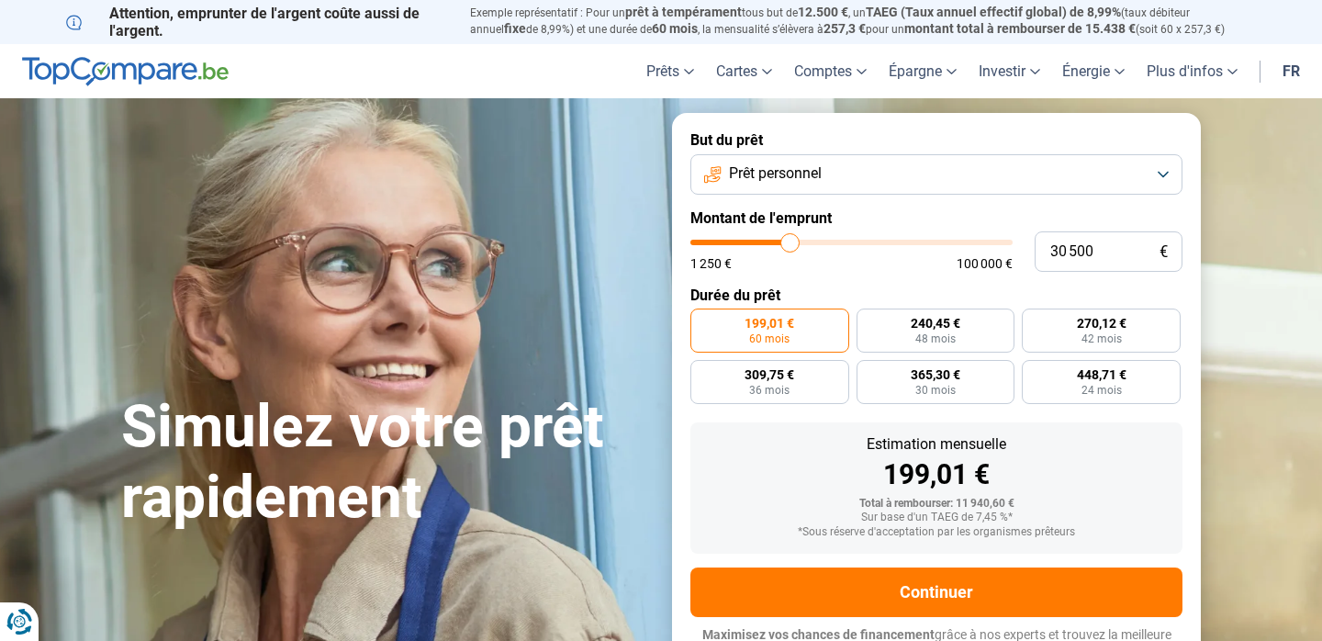
type input "30250"
type input "30 000"
type input "30000"
type input "29 750"
type input "29750"
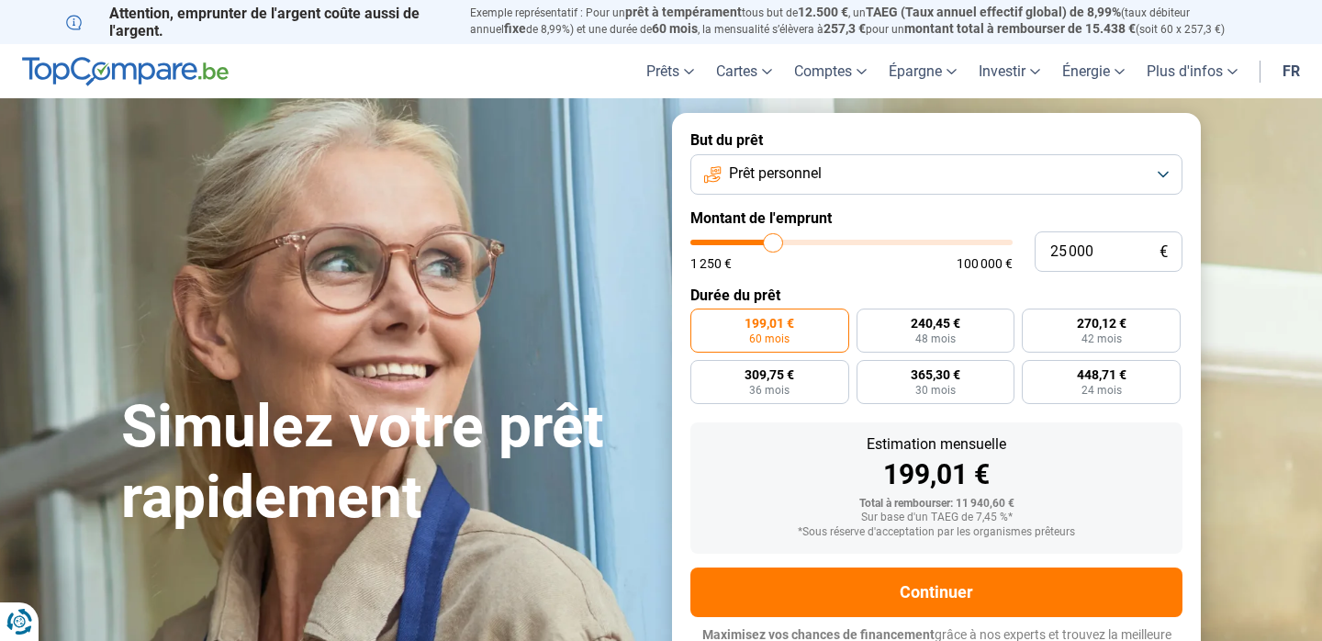
drag, startPoint x: 725, startPoint y: 250, endPoint x: 772, endPoint y: 260, distance: 48.8
click at [772, 245] on input "range" at bounding box center [852, 243] width 322 height 6
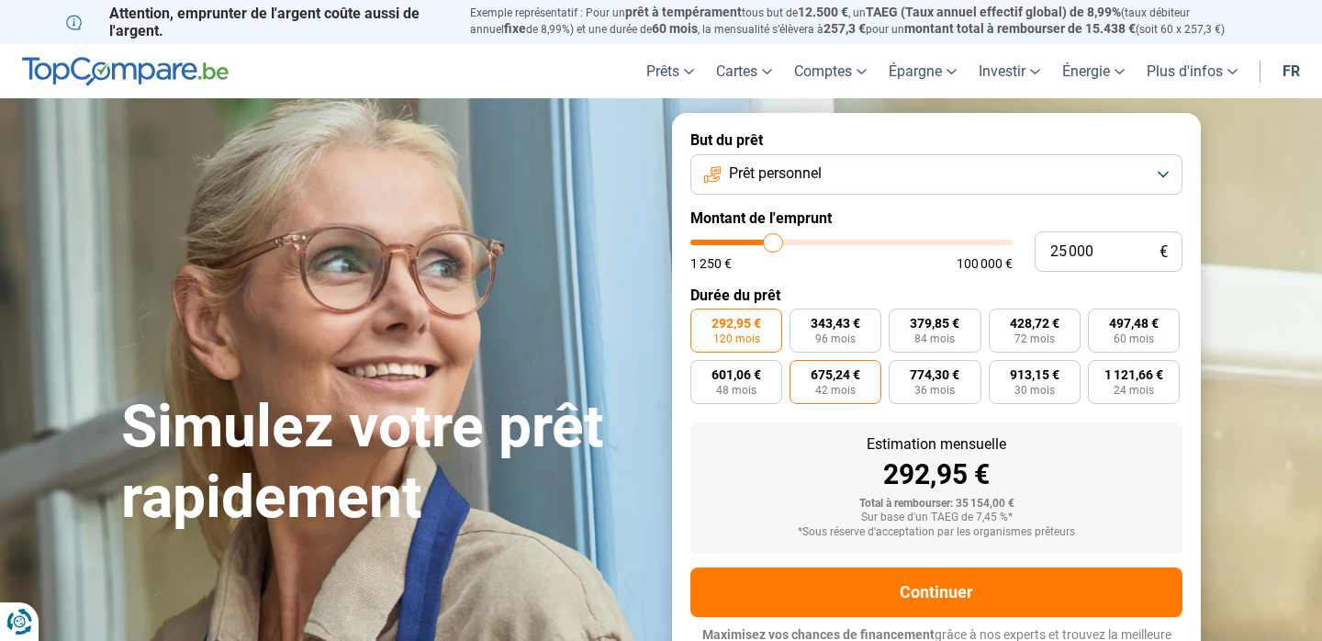
scroll to position [21, 0]
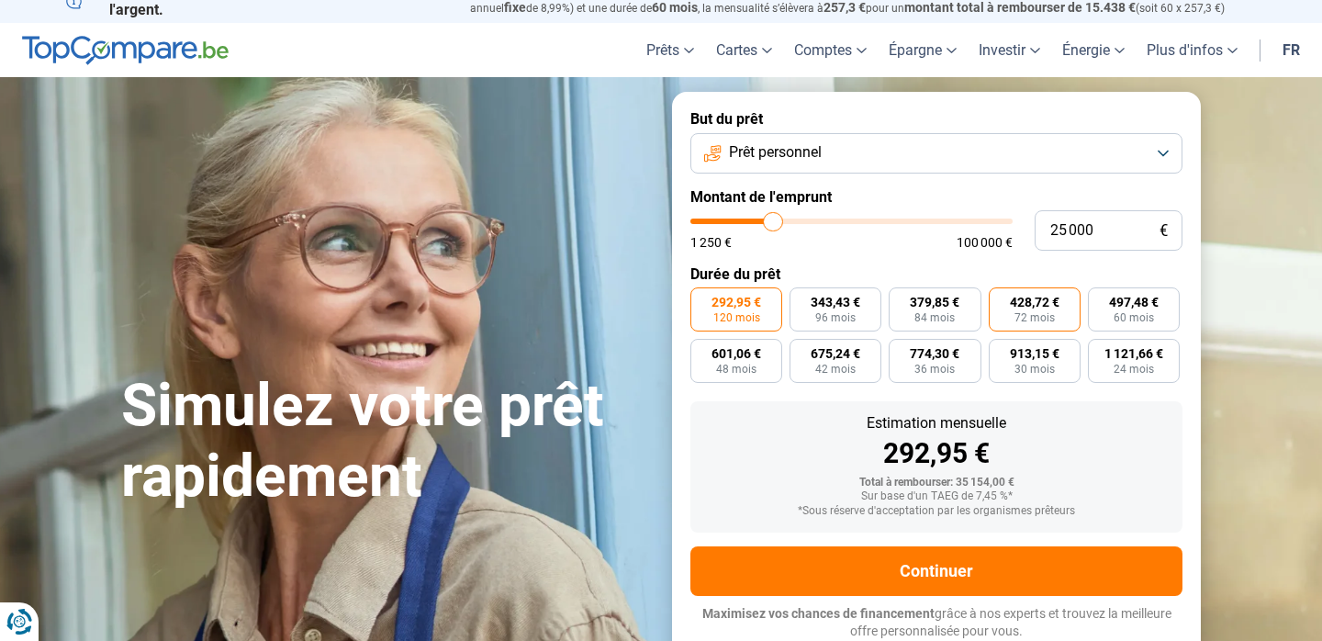
click at [1031, 321] on span "72 mois" at bounding box center [1035, 317] width 40 height 11
click at [1001, 299] on input "428,72 € 72 mois" at bounding box center [995, 293] width 12 height 12
click at [1107, 321] on label "497,48 € 60 mois" at bounding box center [1134, 309] width 92 height 44
click at [1100, 299] on input "497,48 € 60 mois" at bounding box center [1094, 293] width 12 height 12
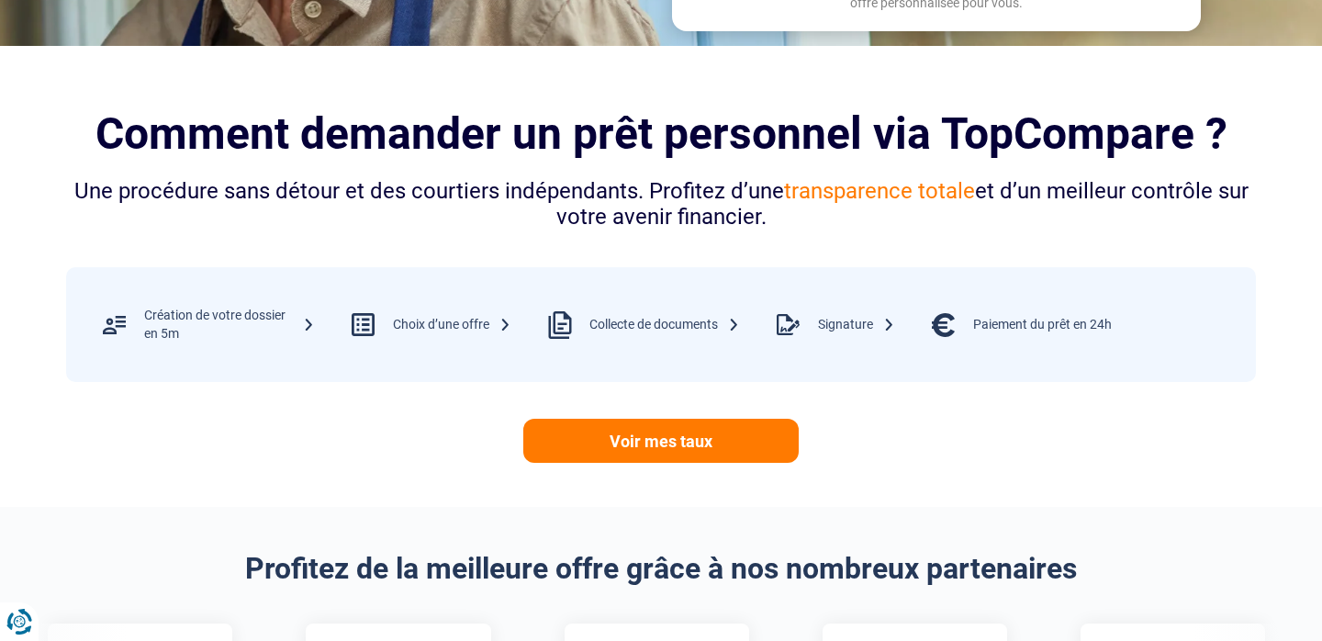
scroll to position [908, 0]
